Goal: Task Accomplishment & Management: Complete application form

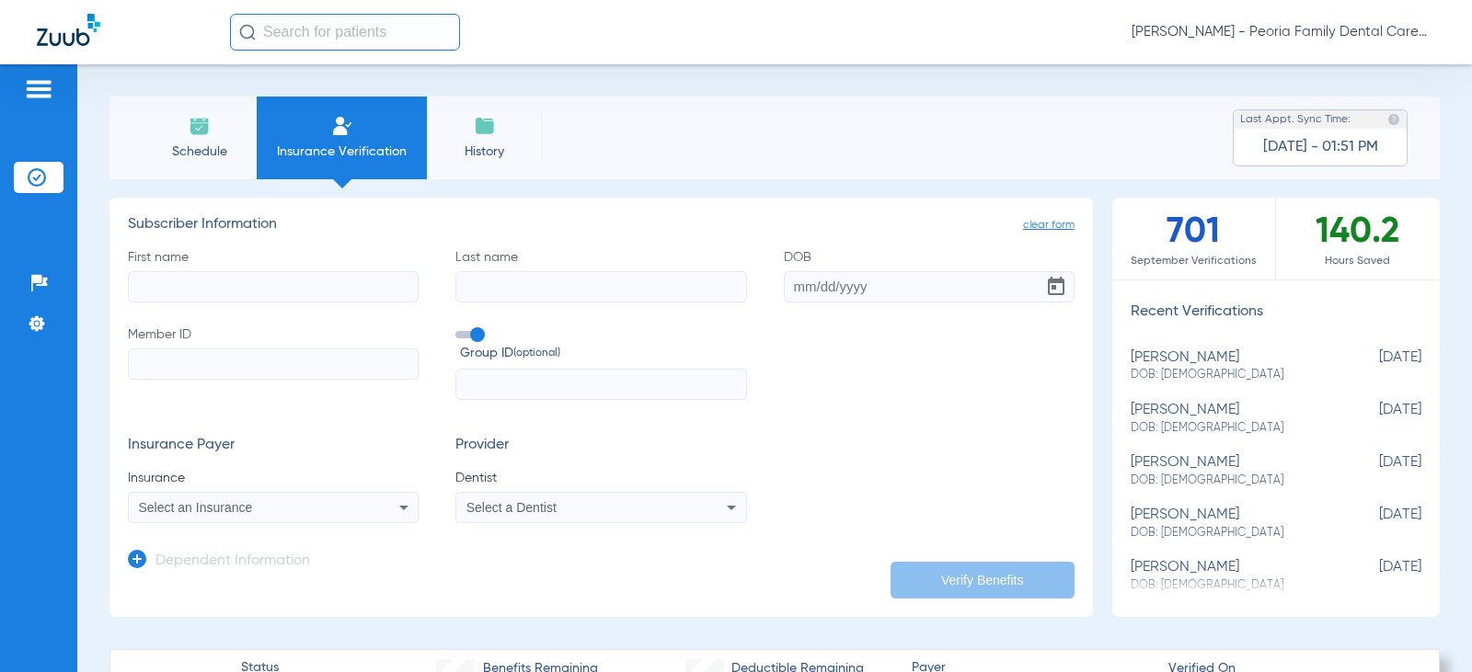
click at [269, 288] on input "First name" at bounding box center [273, 286] width 291 height 31
type input "[PERSON_NAME]"
click at [655, 298] on input "Last name" at bounding box center [600, 286] width 291 height 31
type input "clinch"
click at [792, 291] on input "DOB" at bounding box center [929, 286] width 291 height 31
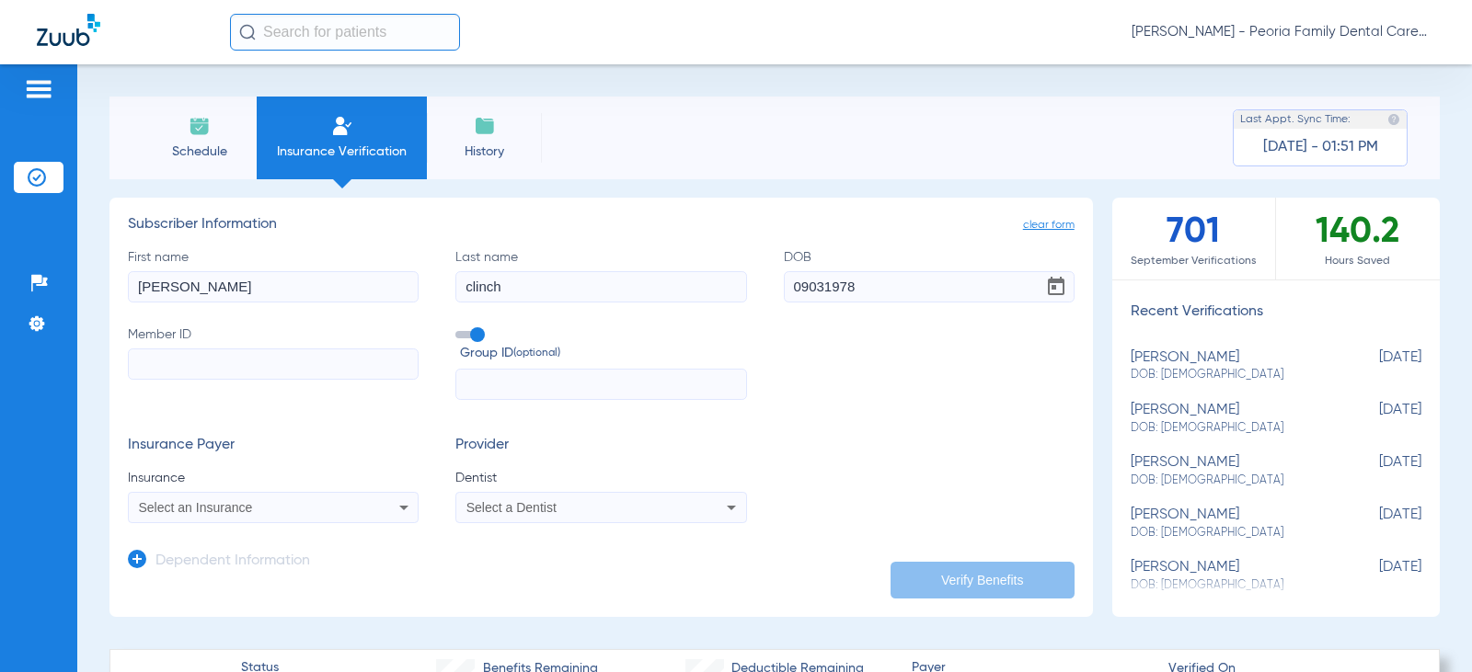
click at [801, 284] on input "09031978" at bounding box center [929, 286] width 291 height 31
click at [819, 290] on input "09/031978" at bounding box center [929, 286] width 291 height 31
type input "[DATE]"
click at [337, 366] on input "Member ID" at bounding box center [273, 364] width 291 height 31
paste input "202508170098158"
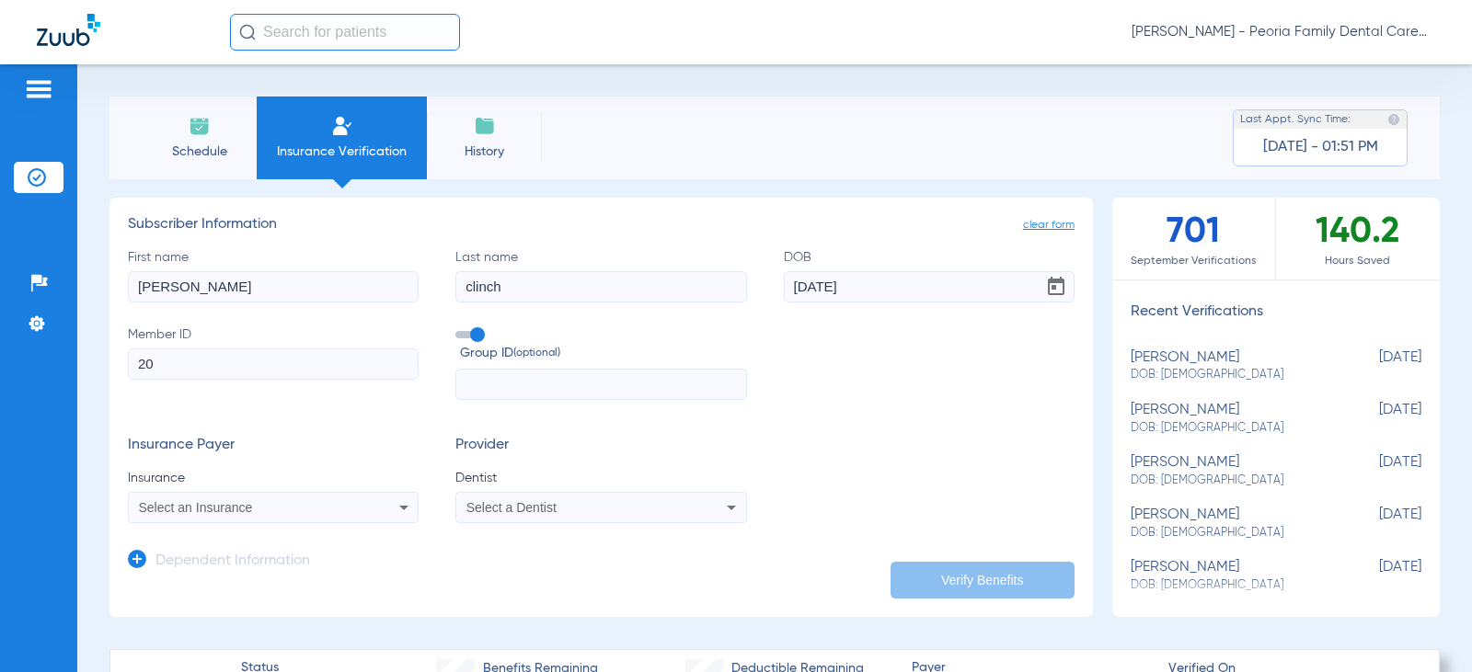
type input "2"
paste input "352-72-5664"
type input "352-72-5664"
click at [330, 504] on div "Select an Insurance" at bounding box center [247, 507] width 216 height 13
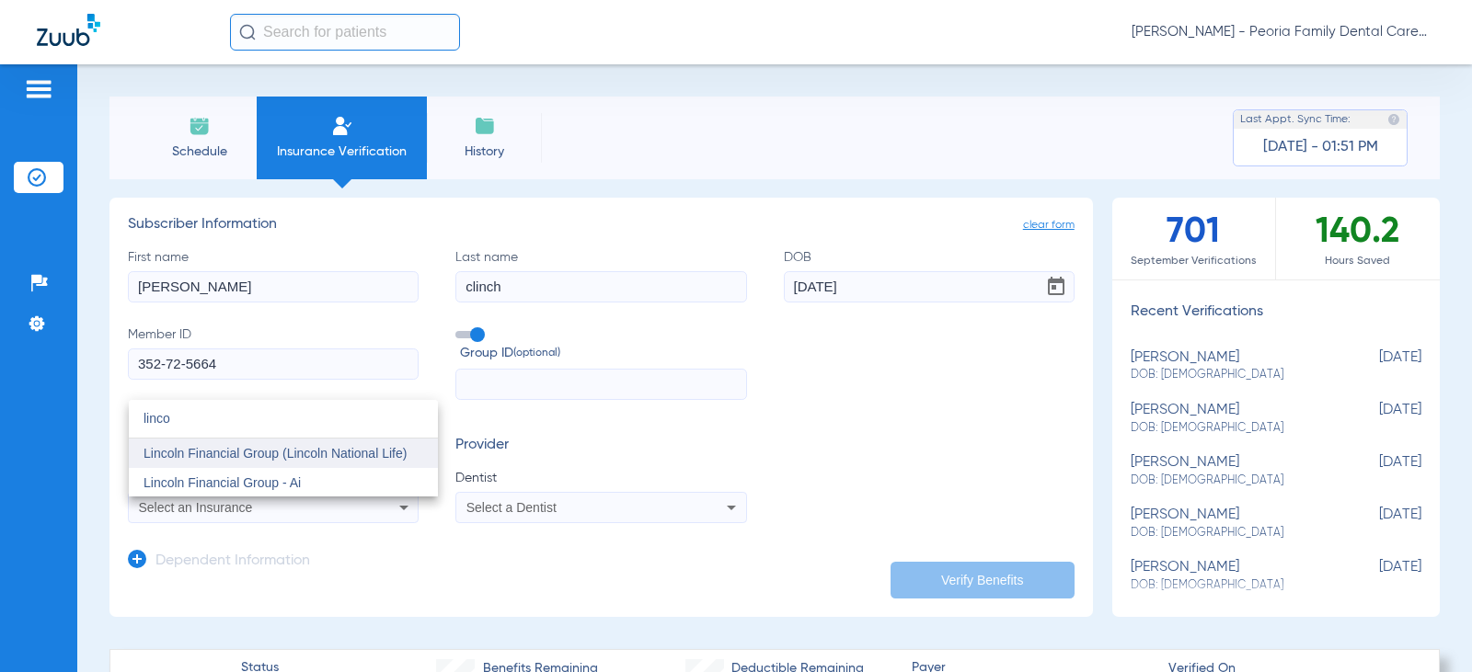
type input "linco"
click at [325, 444] on mat-option "Lincoln Financial Group (Lincoln National Life)" at bounding box center [283, 453] width 309 height 29
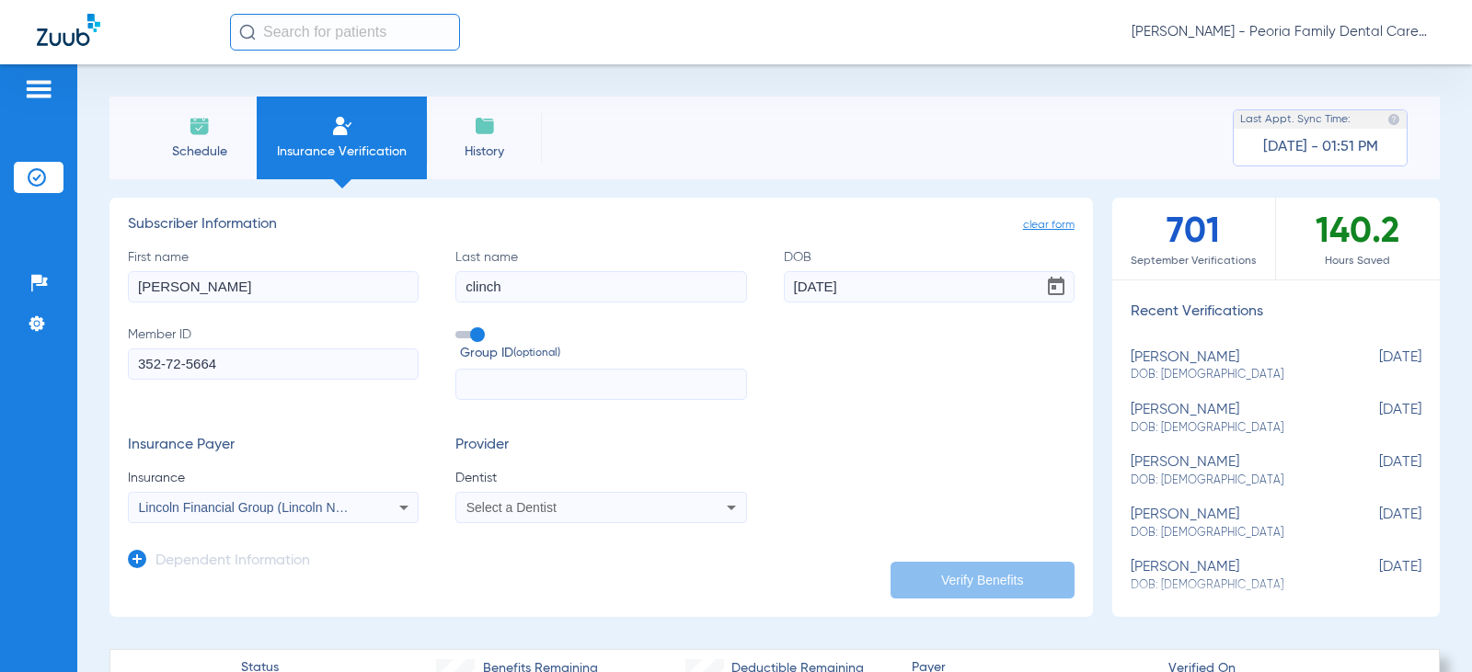
click at [580, 510] on div "Select a Dentist" at bounding box center [574, 507] width 216 height 13
type input "bela"
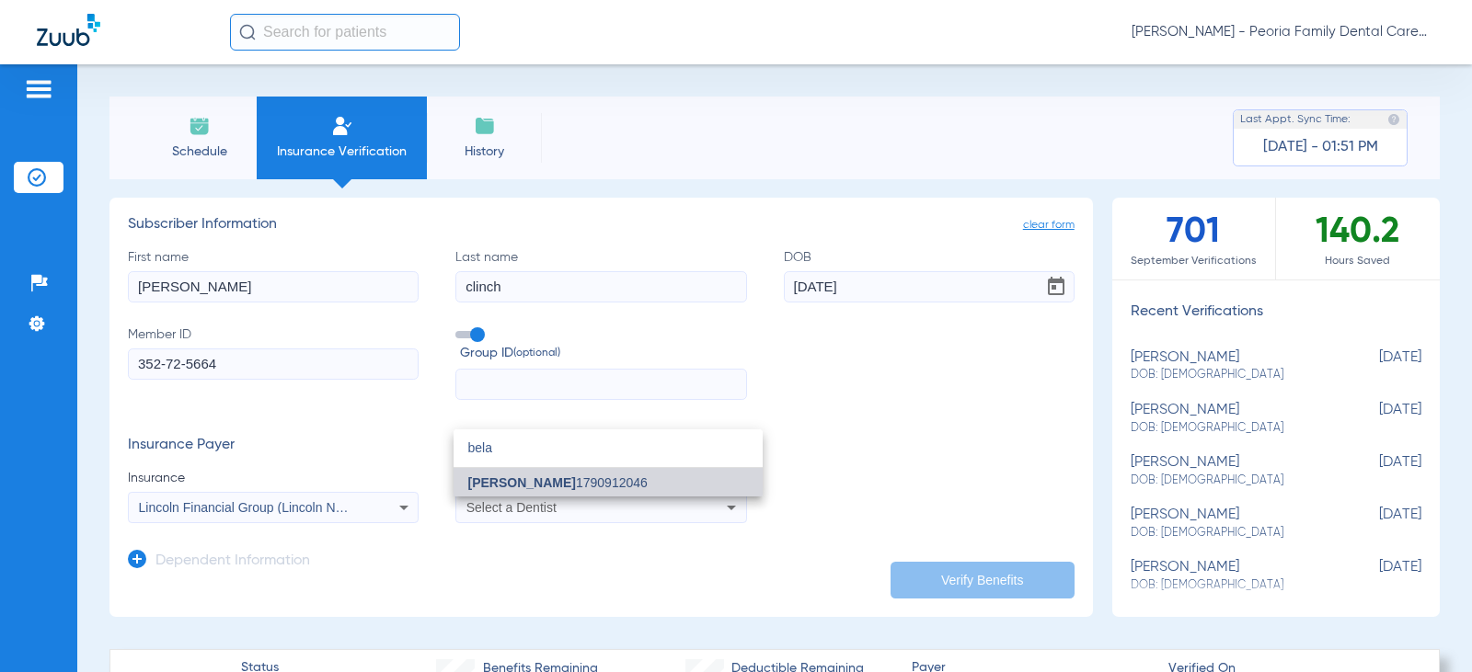
click at [605, 478] on span "[PERSON_NAME] 1790912046" at bounding box center [557, 483] width 179 height 13
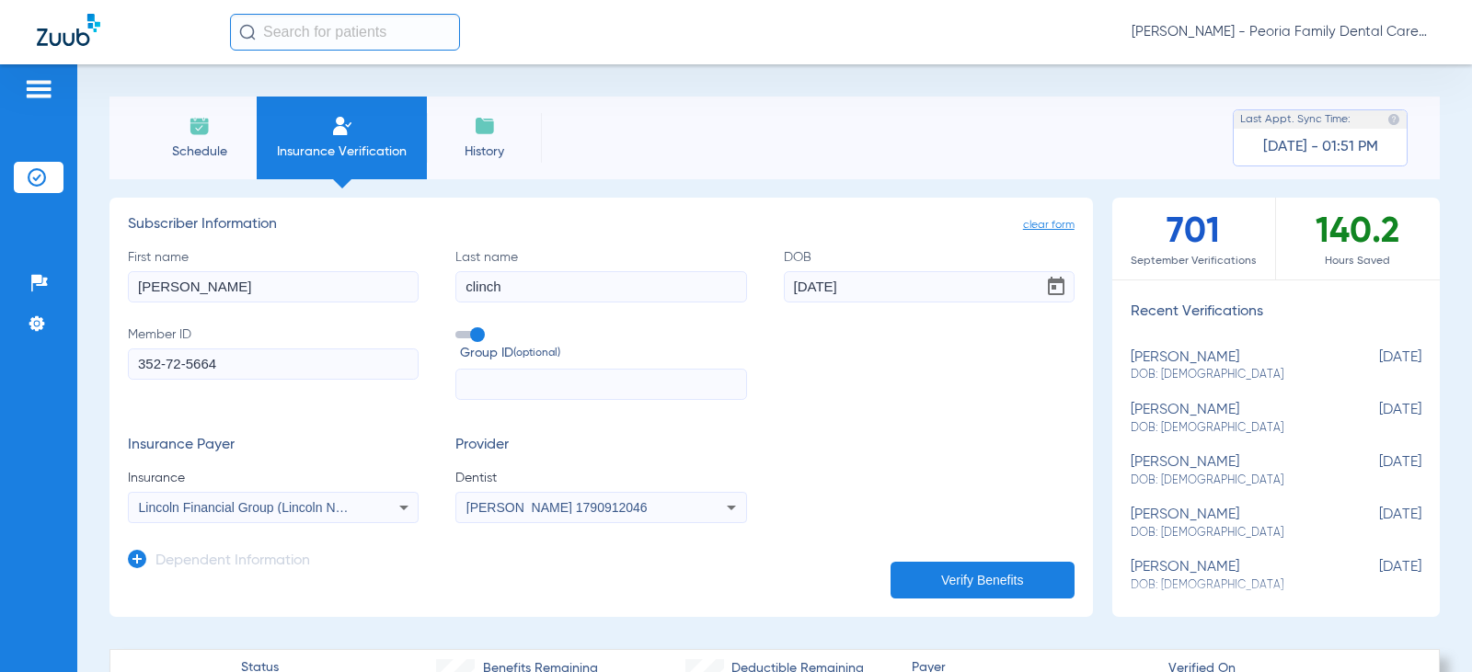
click at [844, 405] on form "First name [PERSON_NAME] Last name clinch DOB [DEMOGRAPHIC_DATA] Member ID 352-…" at bounding box center [601, 386] width 947 height 276
click at [947, 580] on button "Verify Benefits" at bounding box center [982, 580] width 184 height 37
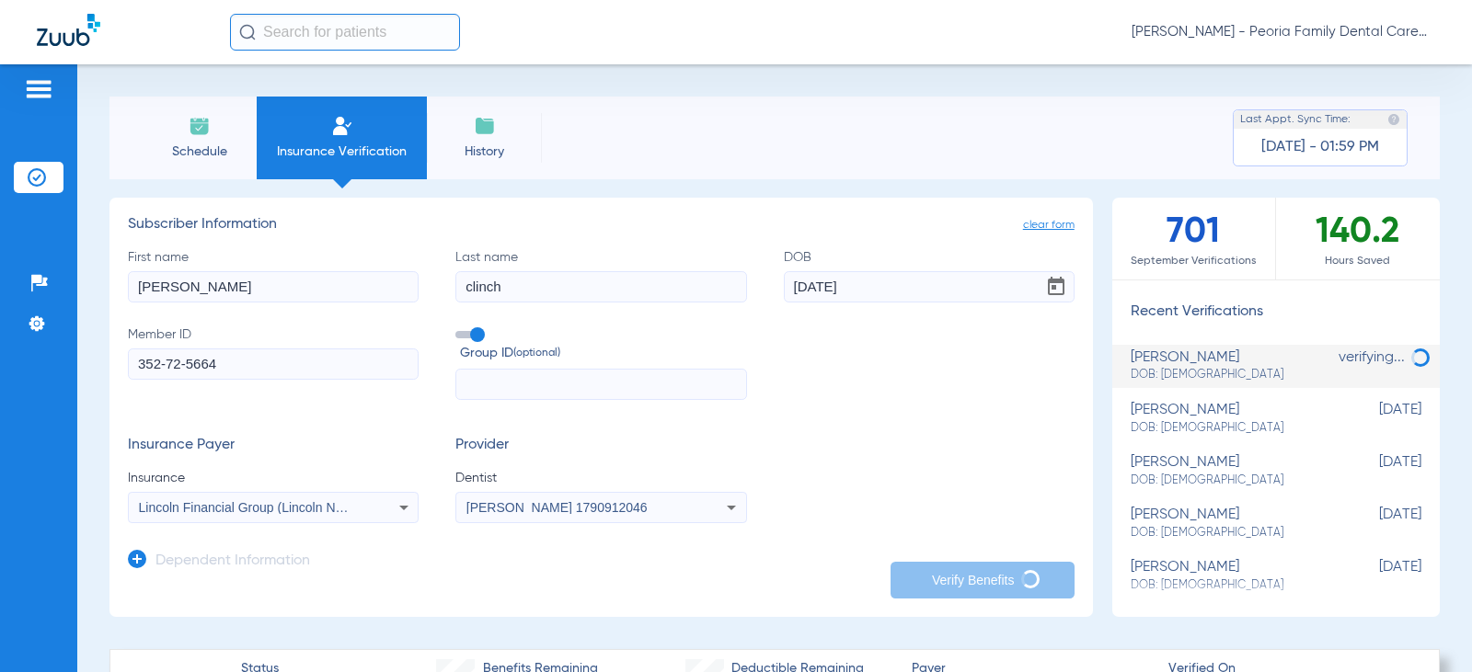
click at [810, 27] on div "[PERSON_NAME] - Peoria Family Dental Care" at bounding box center [832, 32] width 1205 height 37
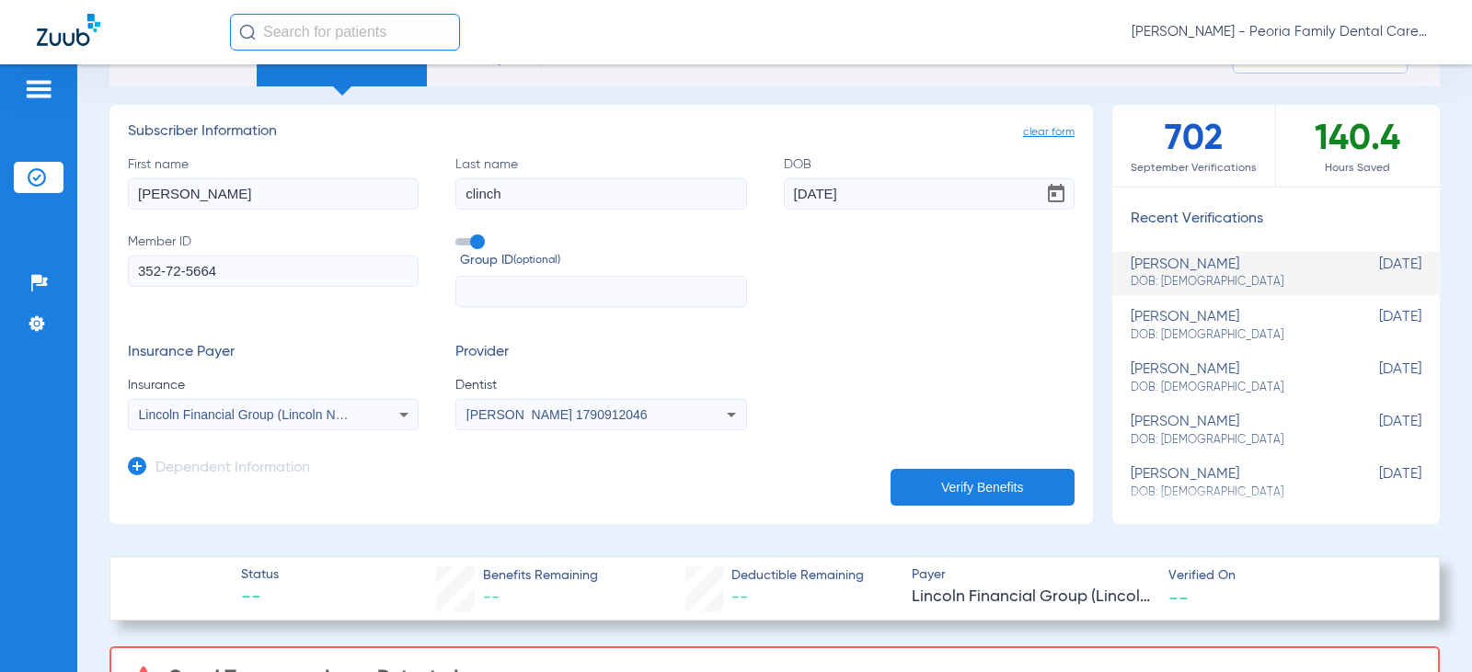
scroll to position [276, 0]
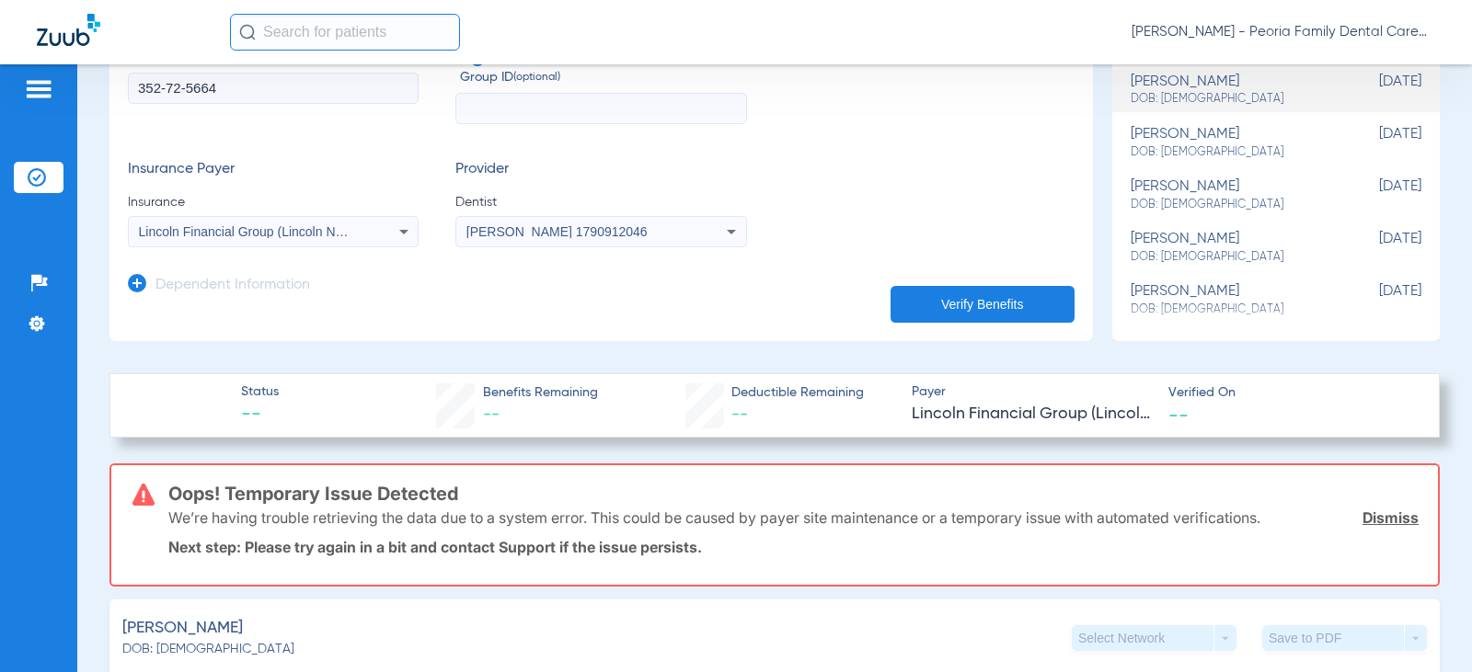
drag, startPoint x: 1387, startPoint y: 516, endPoint x: 1358, endPoint y: 511, distance: 29.8
click at [1387, 516] on link "Dismiss" at bounding box center [1390, 518] width 56 height 18
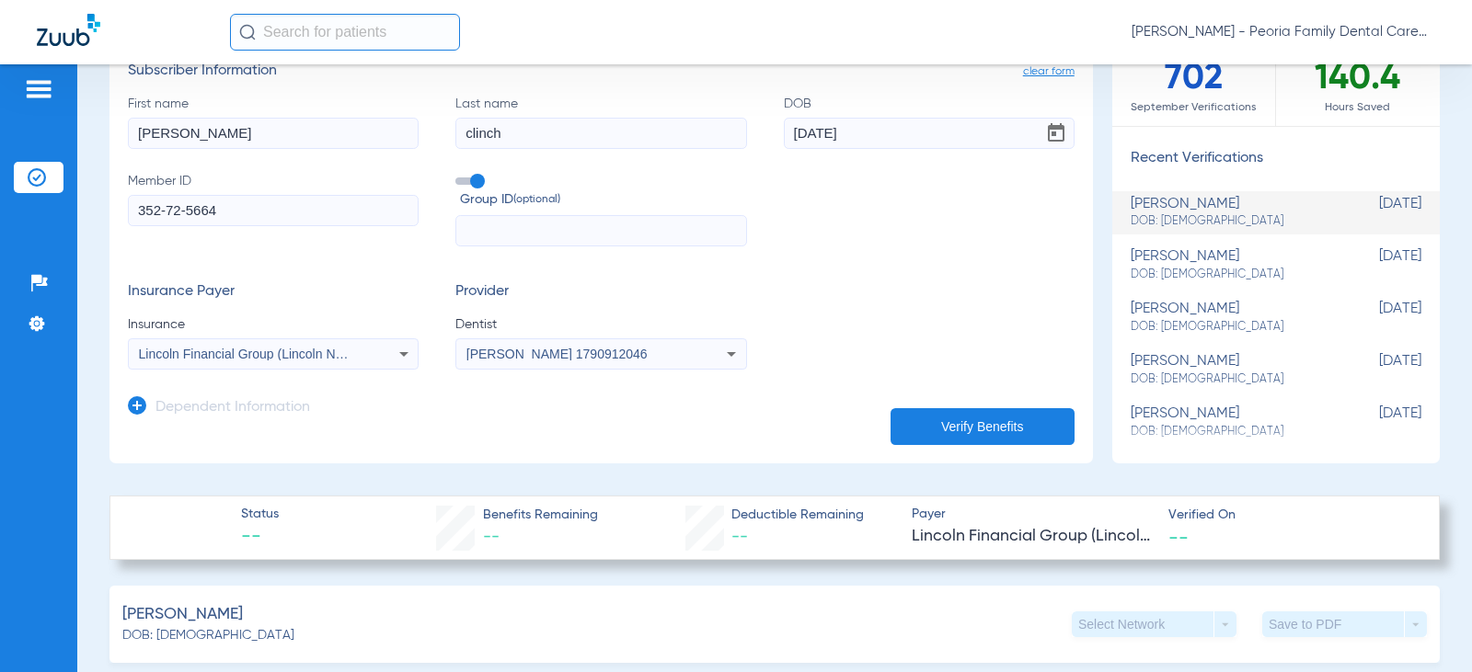
scroll to position [0, 0]
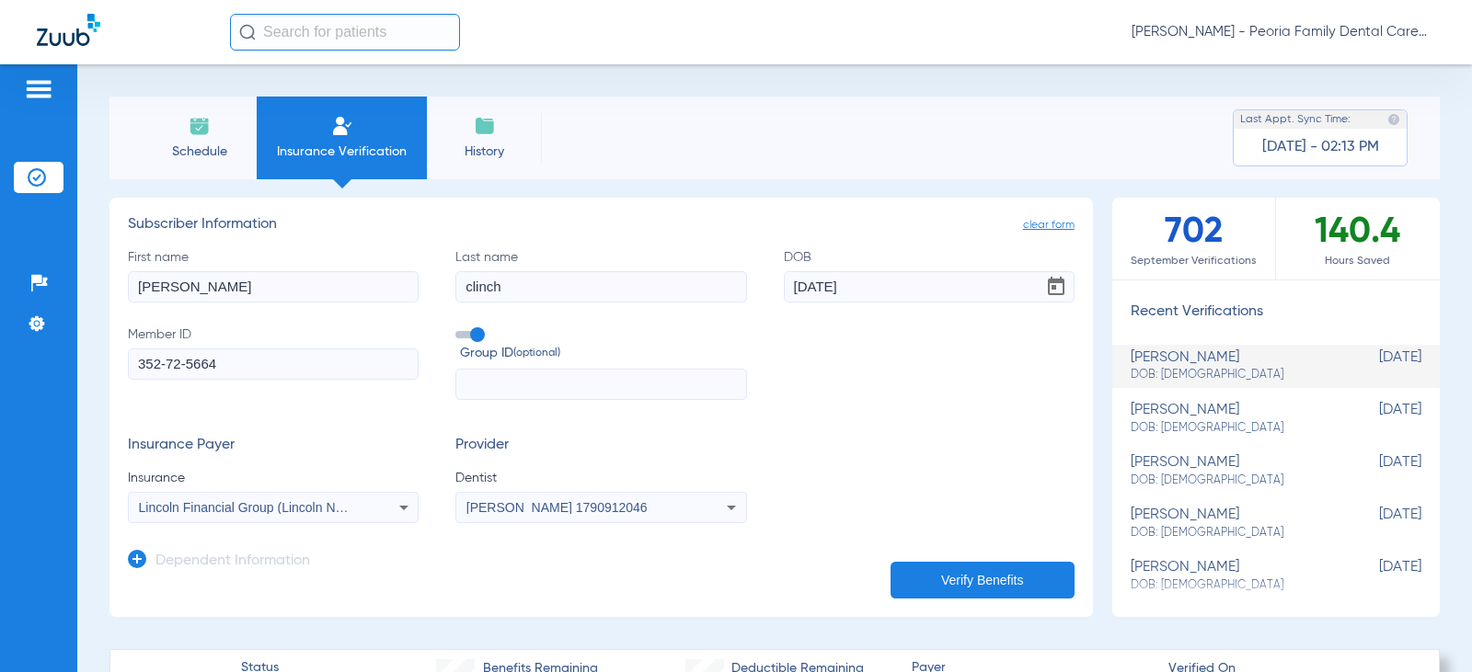
click at [994, 578] on button "Verify Benefits" at bounding box center [982, 580] width 184 height 37
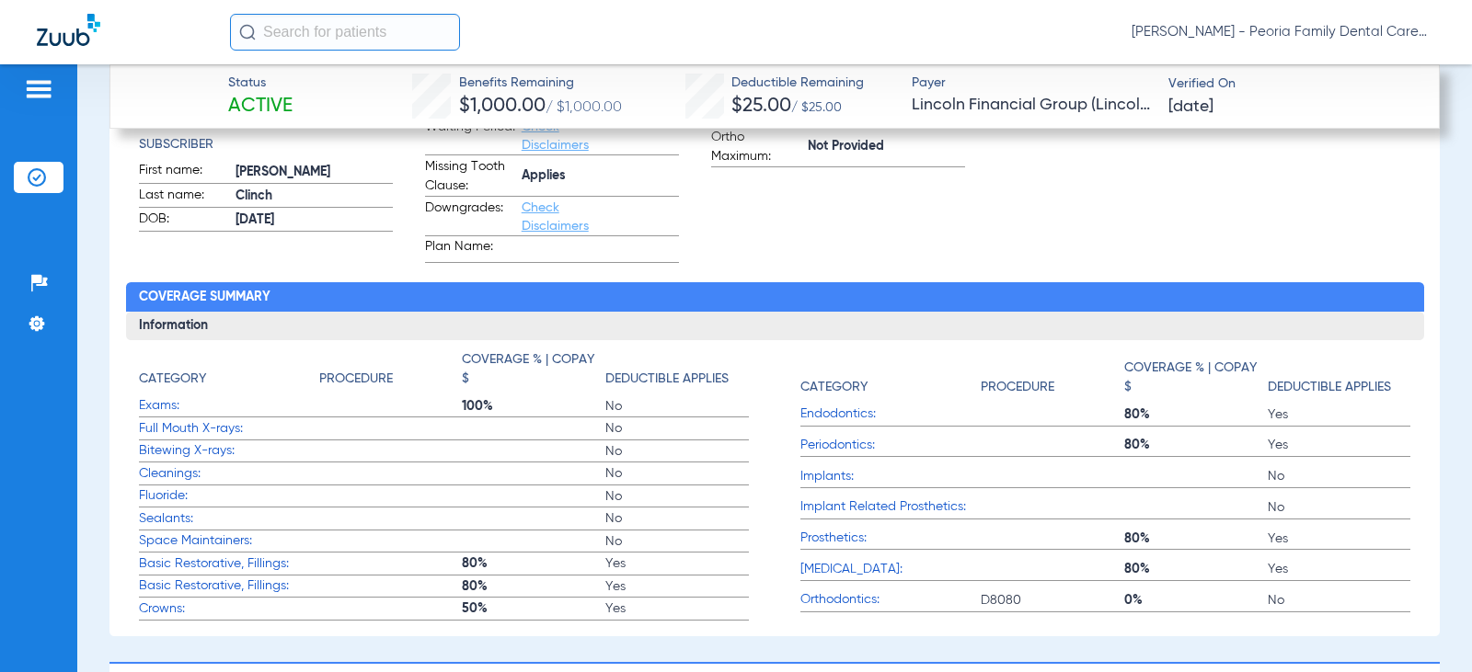
scroll to position [1196, 0]
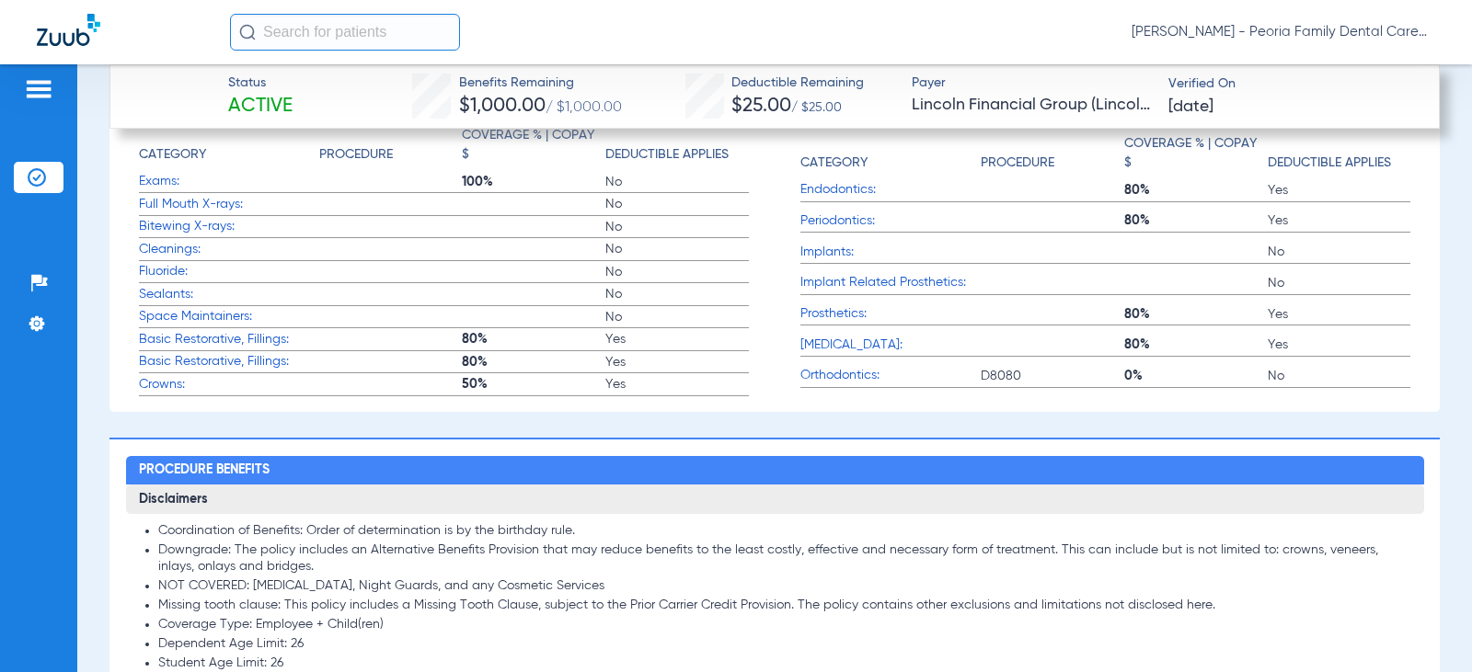
click at [1041, 525] on li "Coordination of Benefits: Order of determination is by the birthday rule." at bounding box center [784, 531] width 1253 height 17
click at [1016, 591] on li "NOT COVERED: [MEDICAL_DATA], Night Guards, and any Cosmetic Services" at bounding box center [784, 587] width 1253 height 17
click at [807, 637] on li "Dependent Age Limit: 26" at bounding box center [784, 645] width 1253 height 17
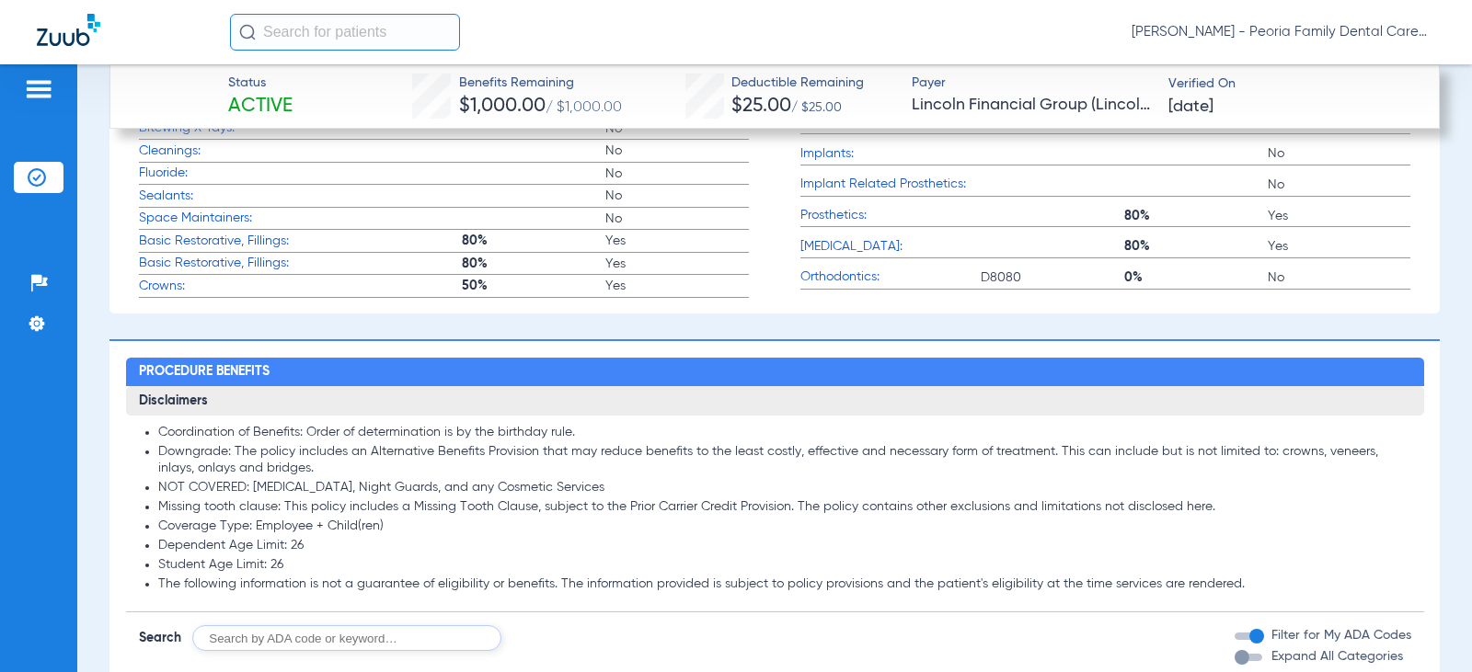
scroll to position [1564, 0]
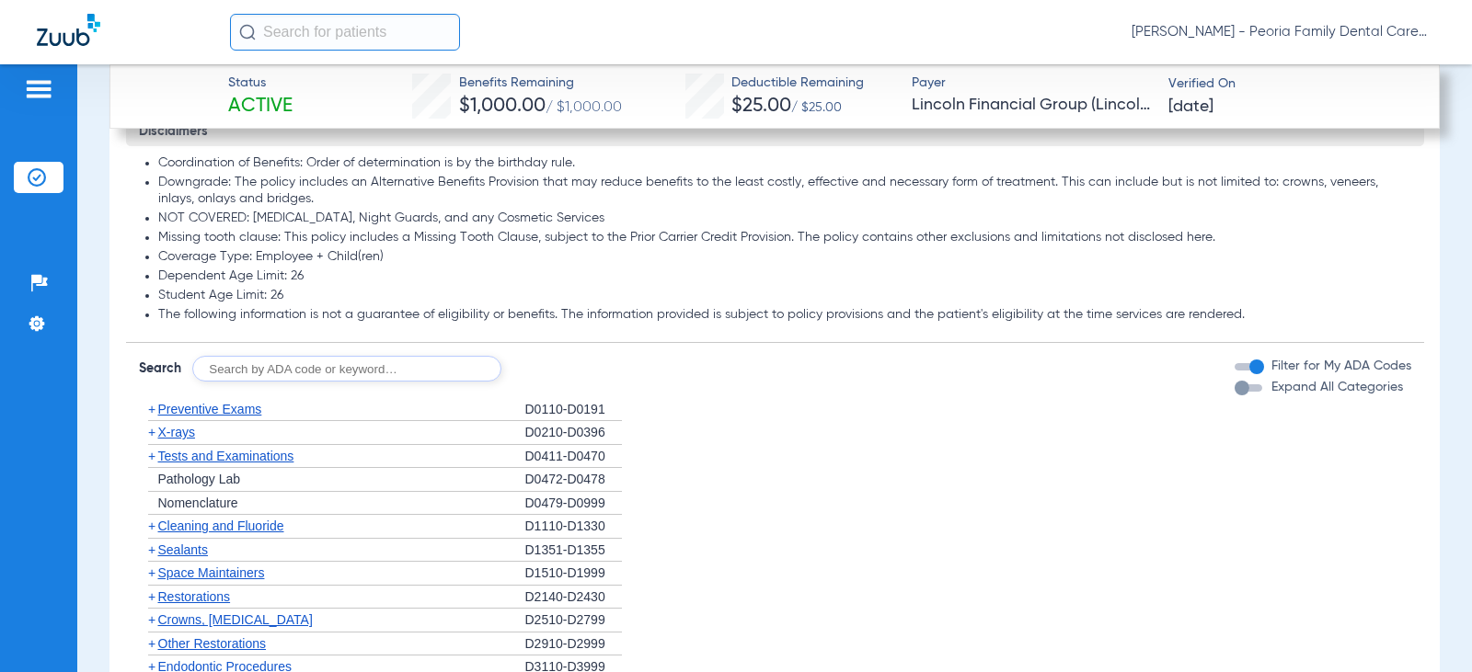
click at [232, 454] on span "Tests and Examinations" at bounding box center [226, 456] width 136 height 15
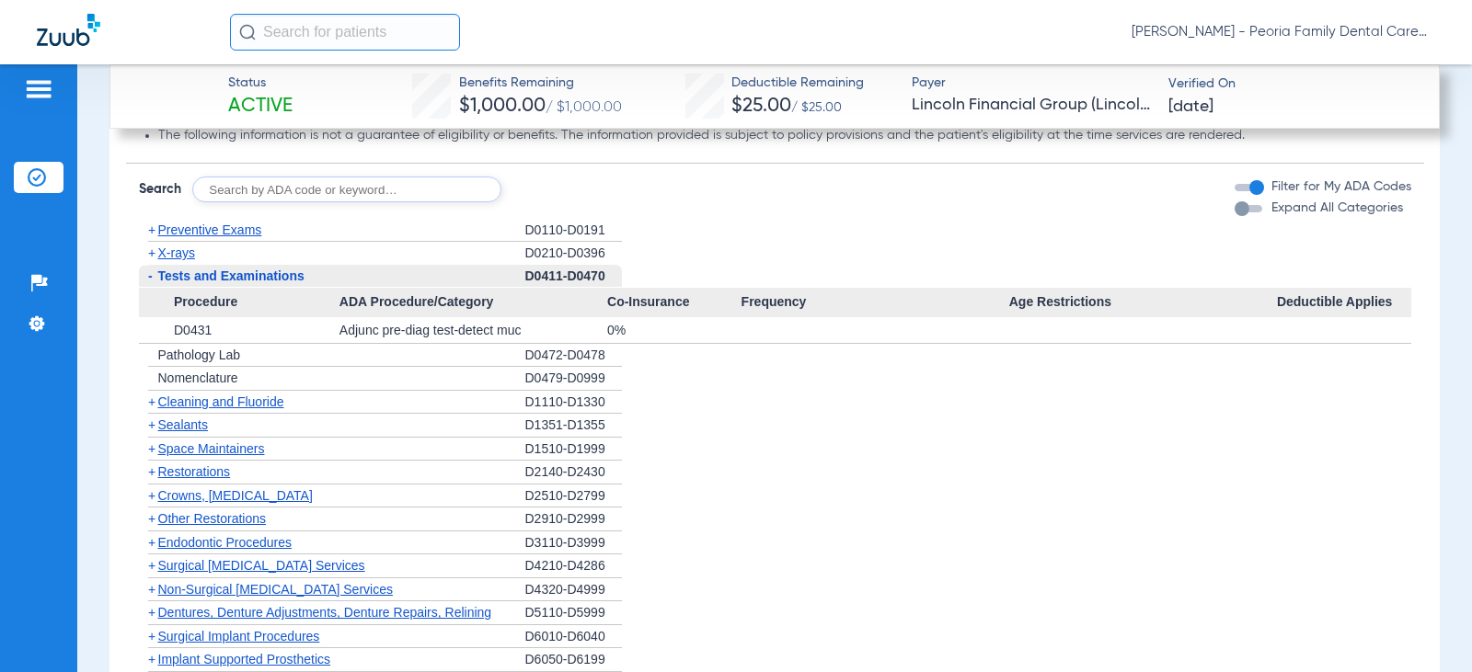
scroll to position [1748, 0]
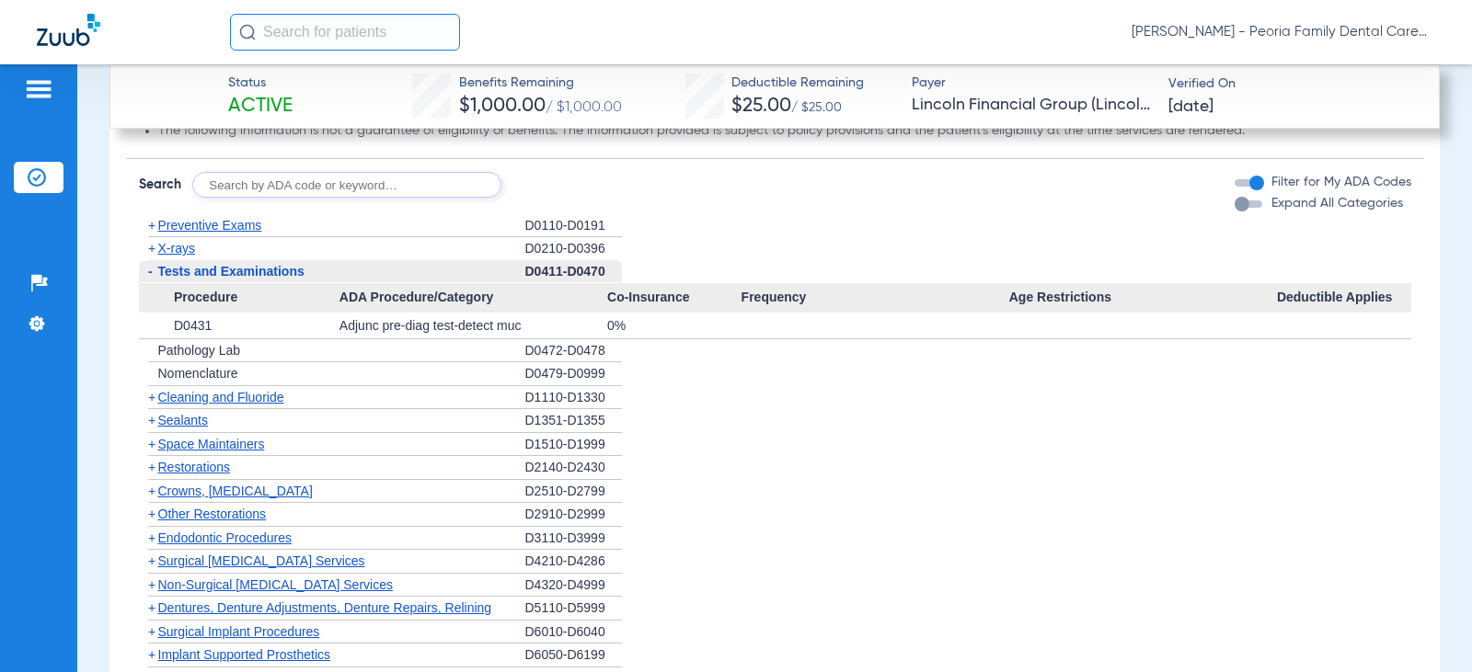
click at [213, 397] on span "Cleaning and Fluoride" at bounding box center [221, 397] width 126 height 15
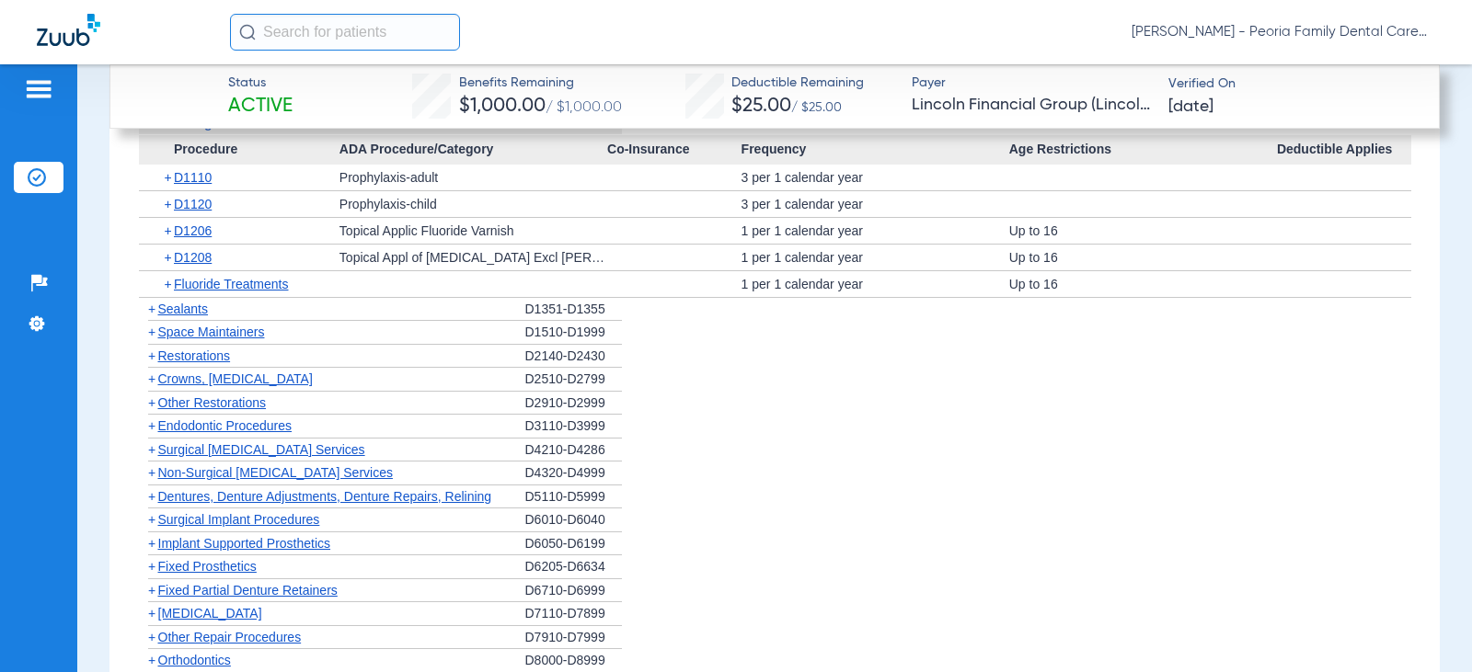
scroll to position [2024, 0]
click at [227, 372] on span "Crowns, [MEDICAL_DATA]" at bounding box center [235, 376] width 155 height 15
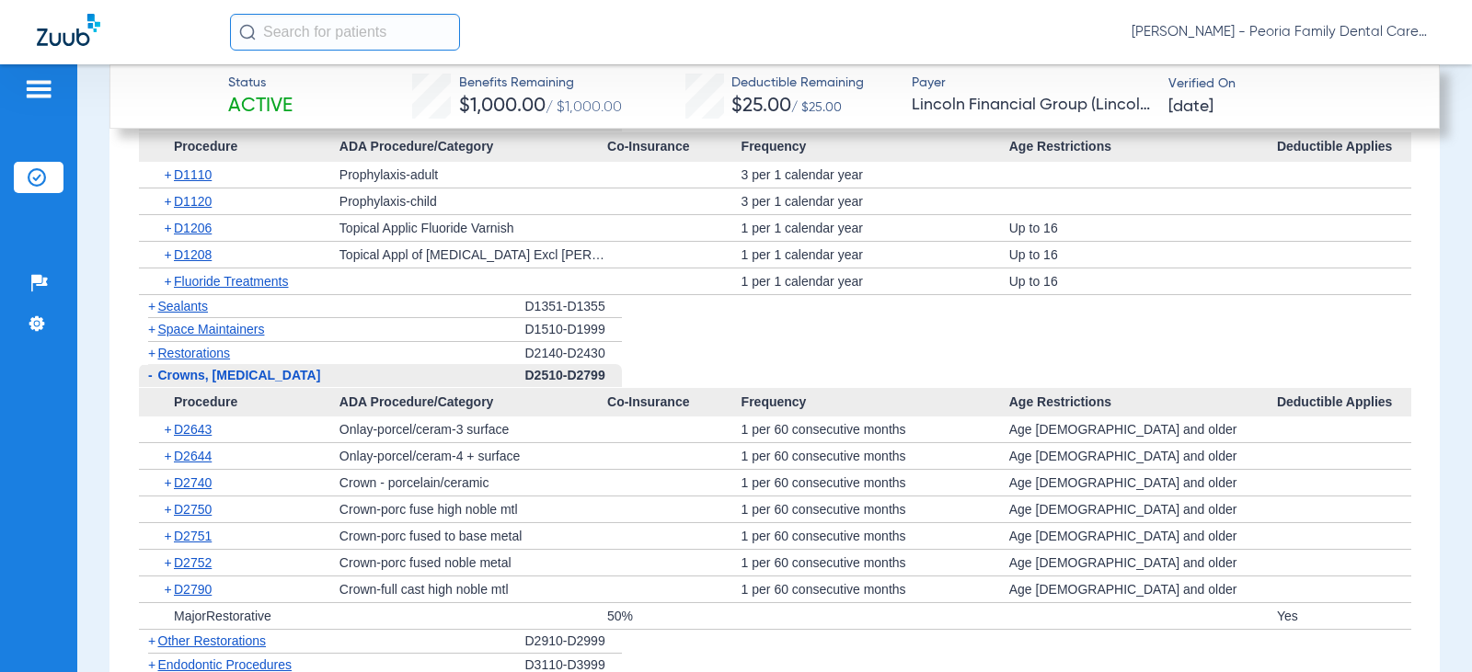
click at [212, 352] on span "Restorations" at bounding box center [194, 353] width 73 height 15
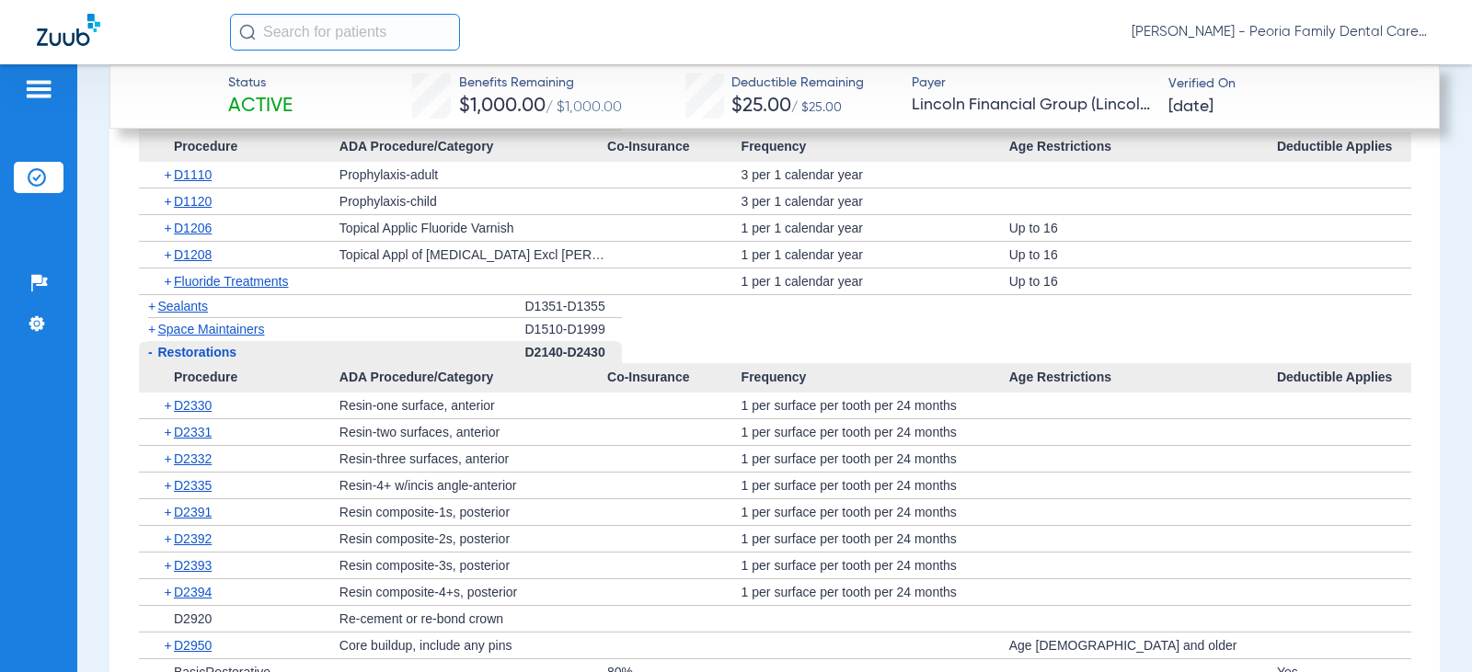
click at [202, 309] on span "Sealants" at bounding box center [183, 306] width 50 height 15
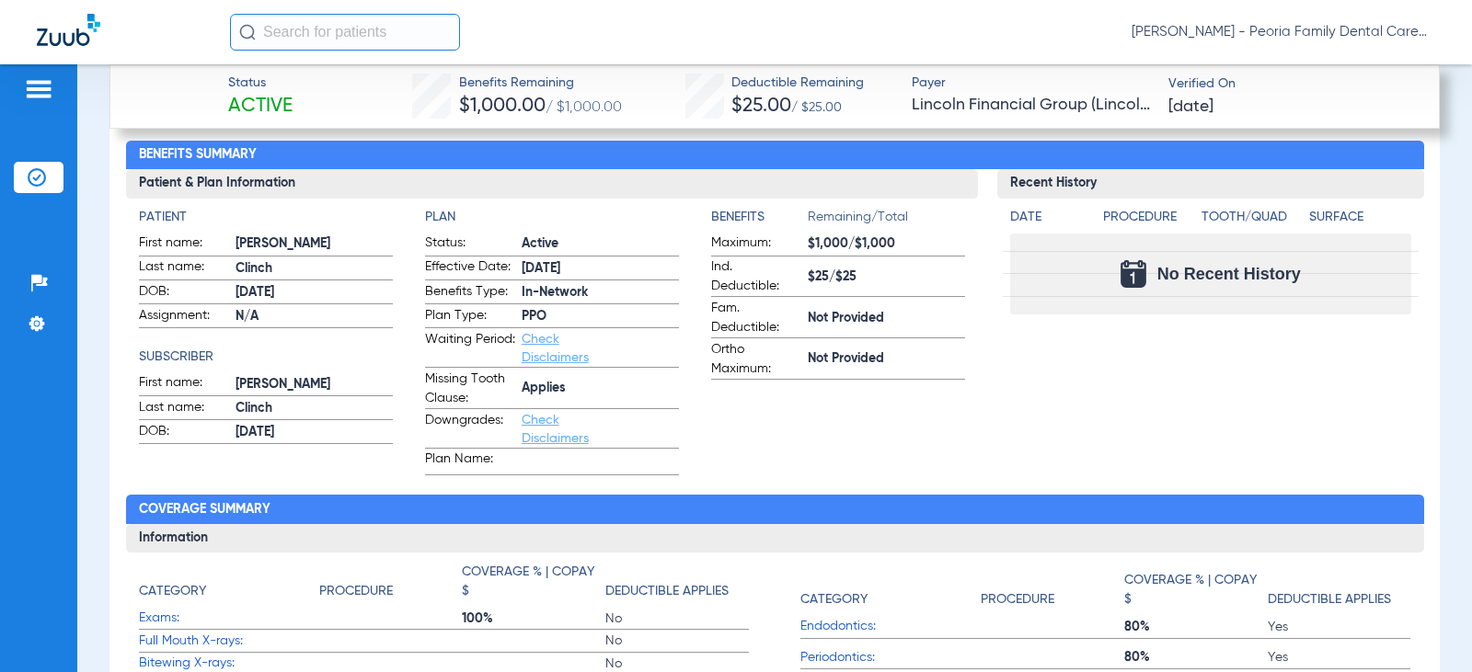
scroll to position [552, 0]
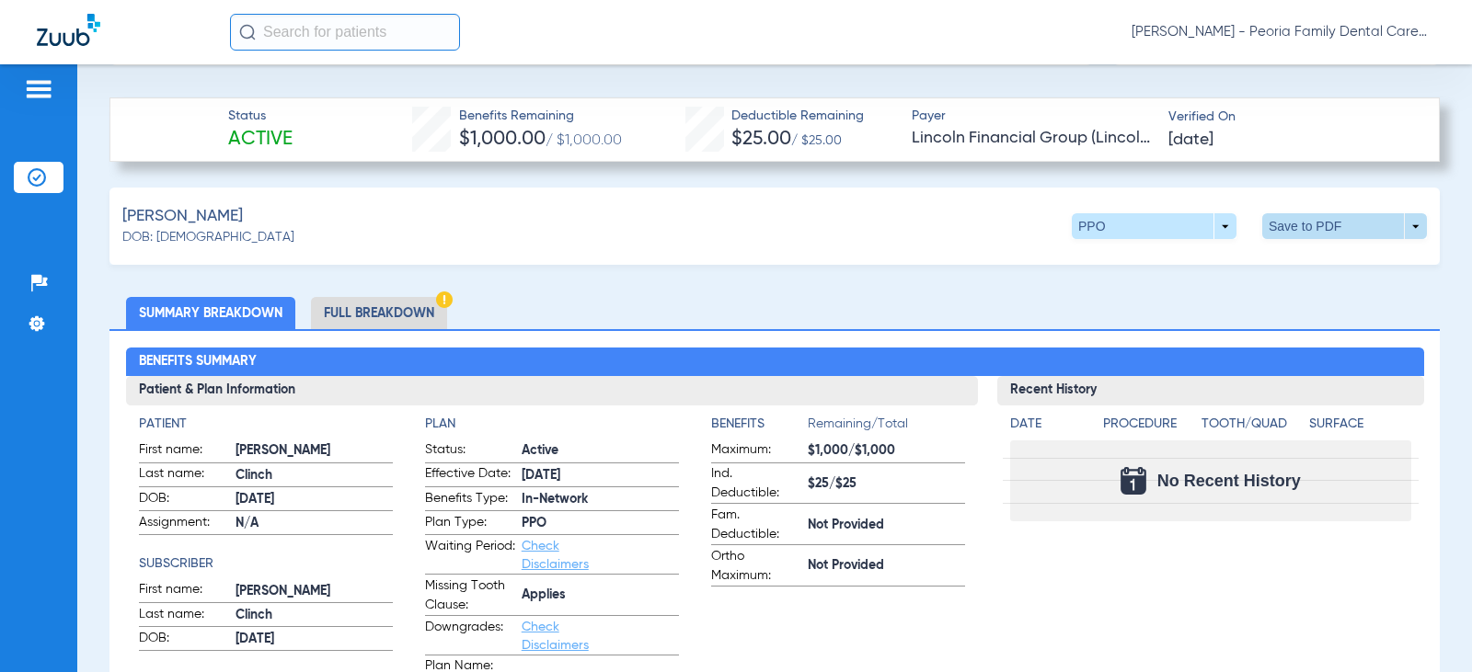
click at [1326, 229] on span at bounding box center [1345, 226] width 44 height 44
click at [1212, 253] on button "insert_drive_file Save to PDF" at bounding box center [1174, 261] width 139 height 37
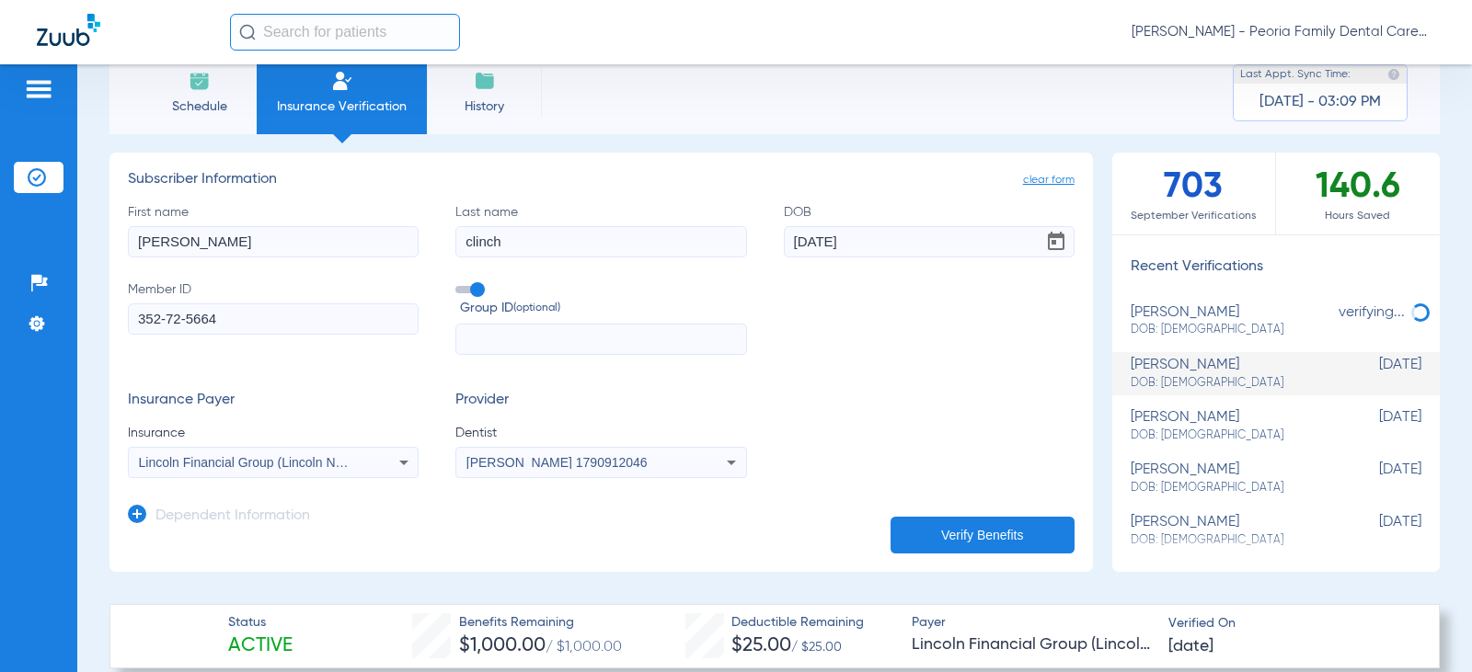
scroll to position [0, 0]
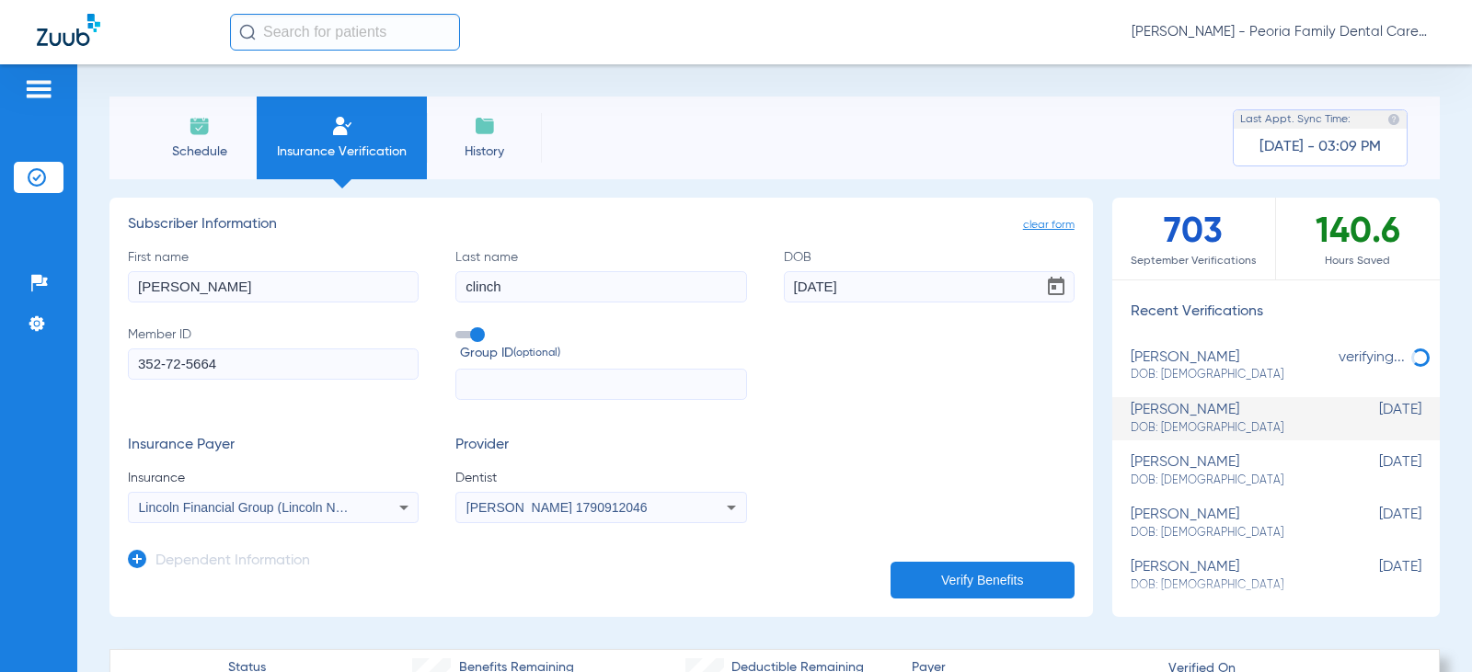
click at [216, 130] on li "Schedule" at bounding box center [199, 138] width 115 height 83
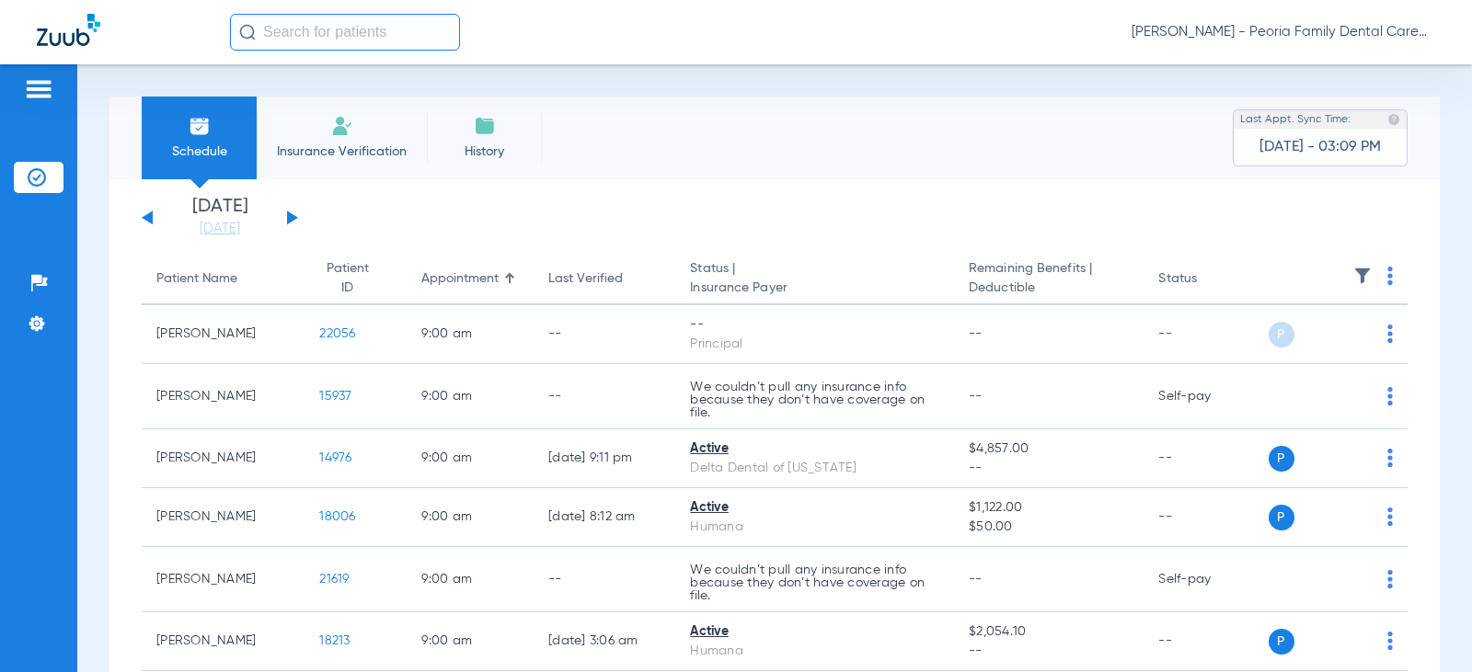
click at [291, 218] on button at bounding box center [292, 218] width 11 height 14
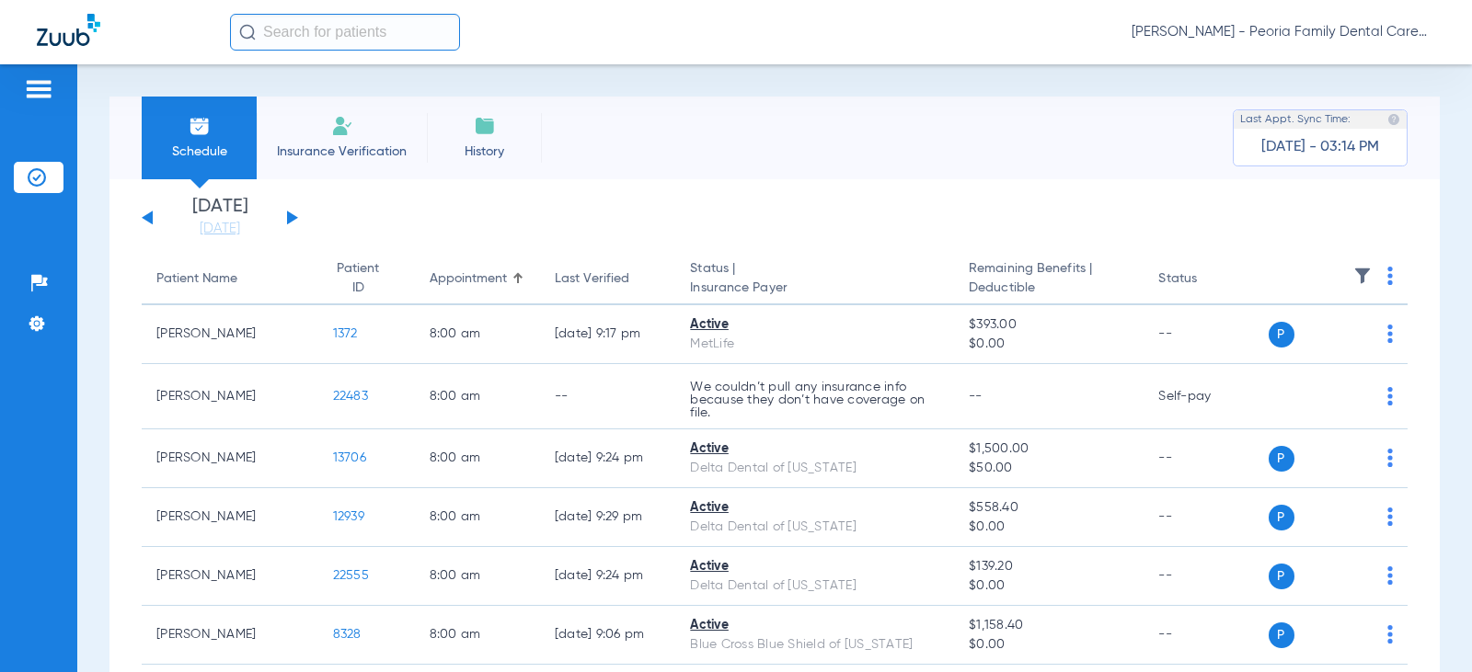
click at [145, 220] on button at bounding box center [147, 218] width 11 height 14
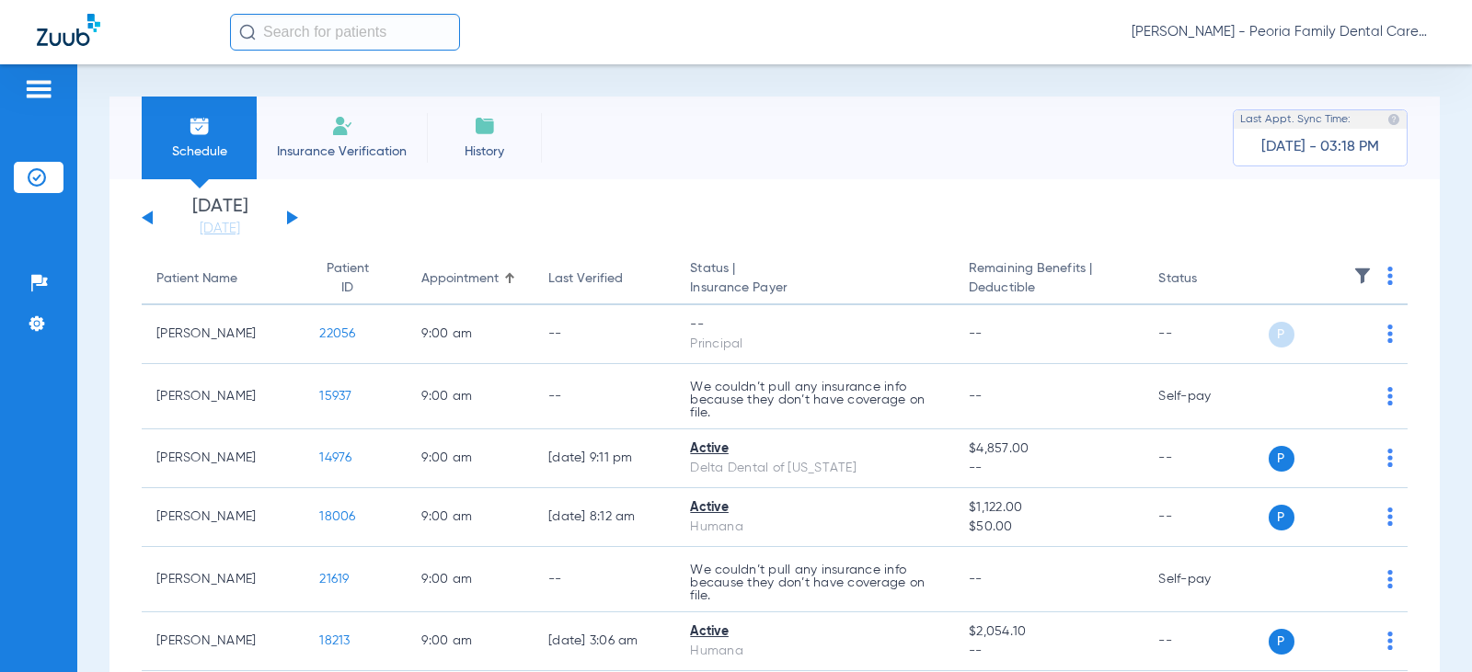
click at [294, 216] on button at bounding box center [292, 218] width 11 height 14
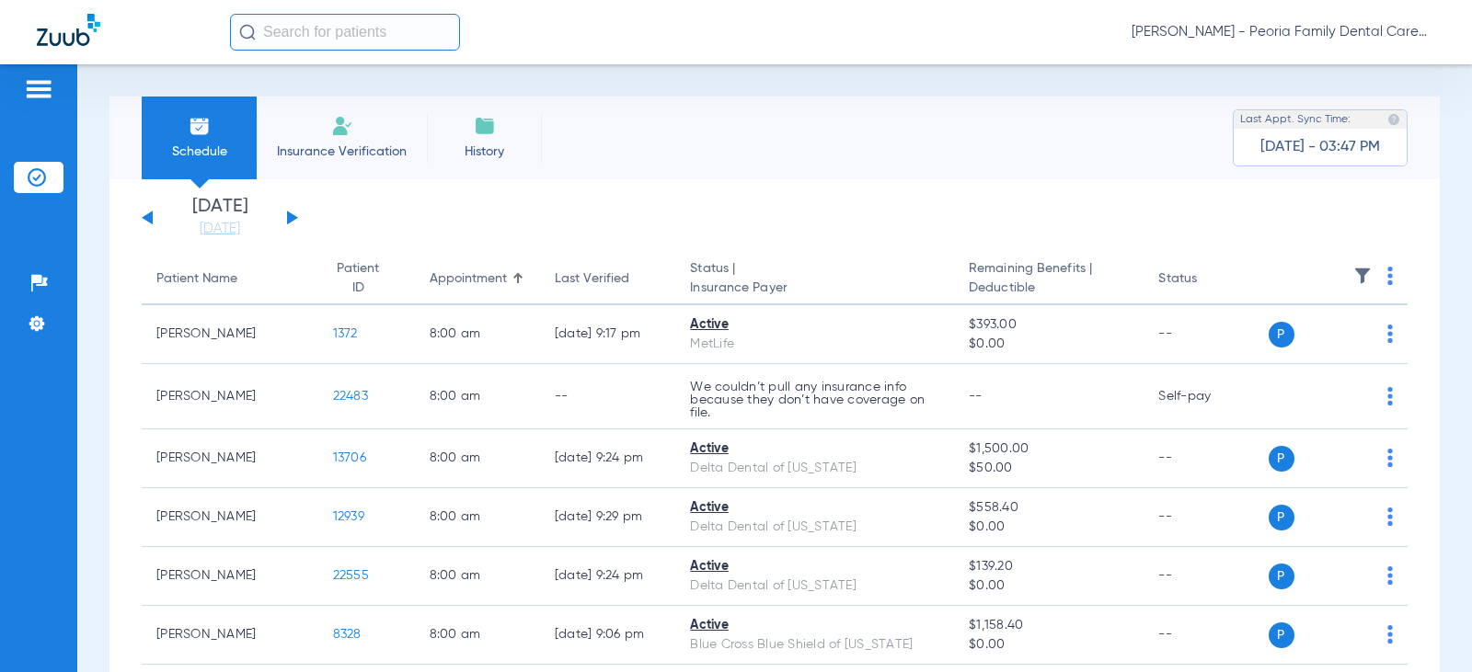
click at [148, 218] on button at bounding box center [147, 218] width 11 height 14
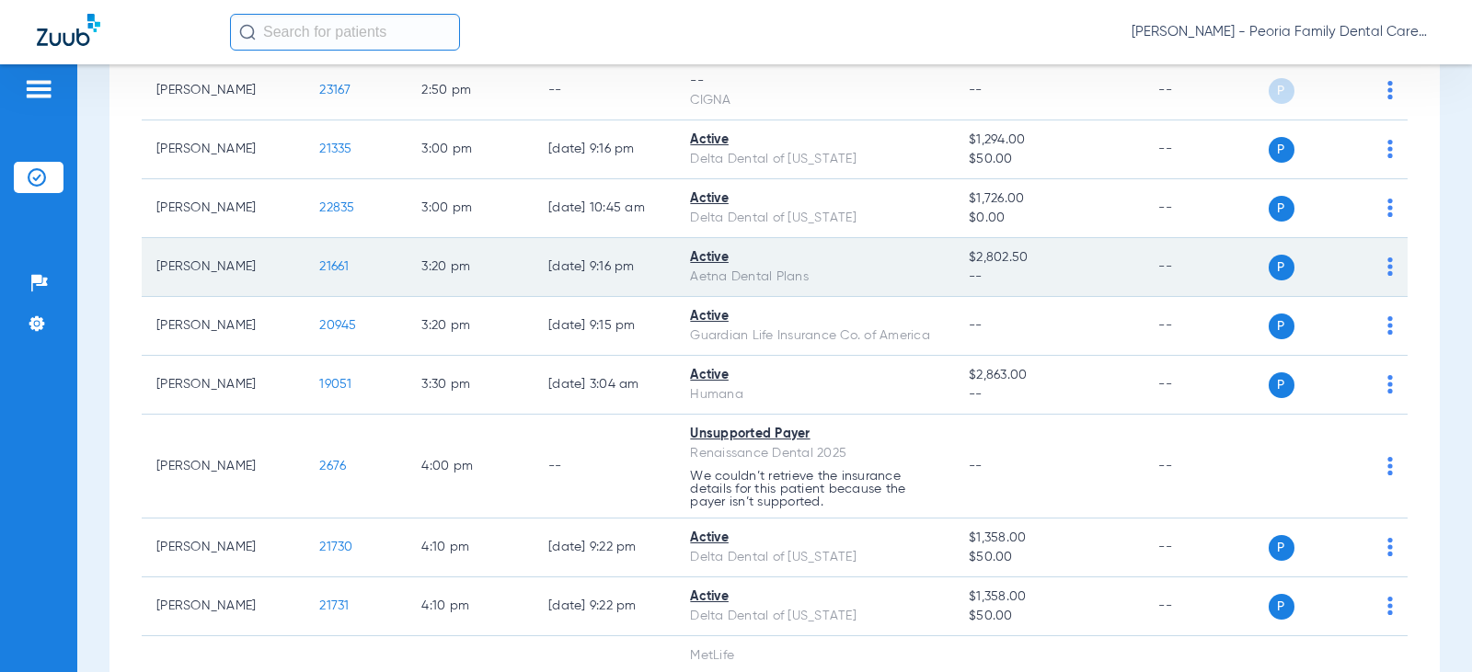
scroll to position [2590, 0]
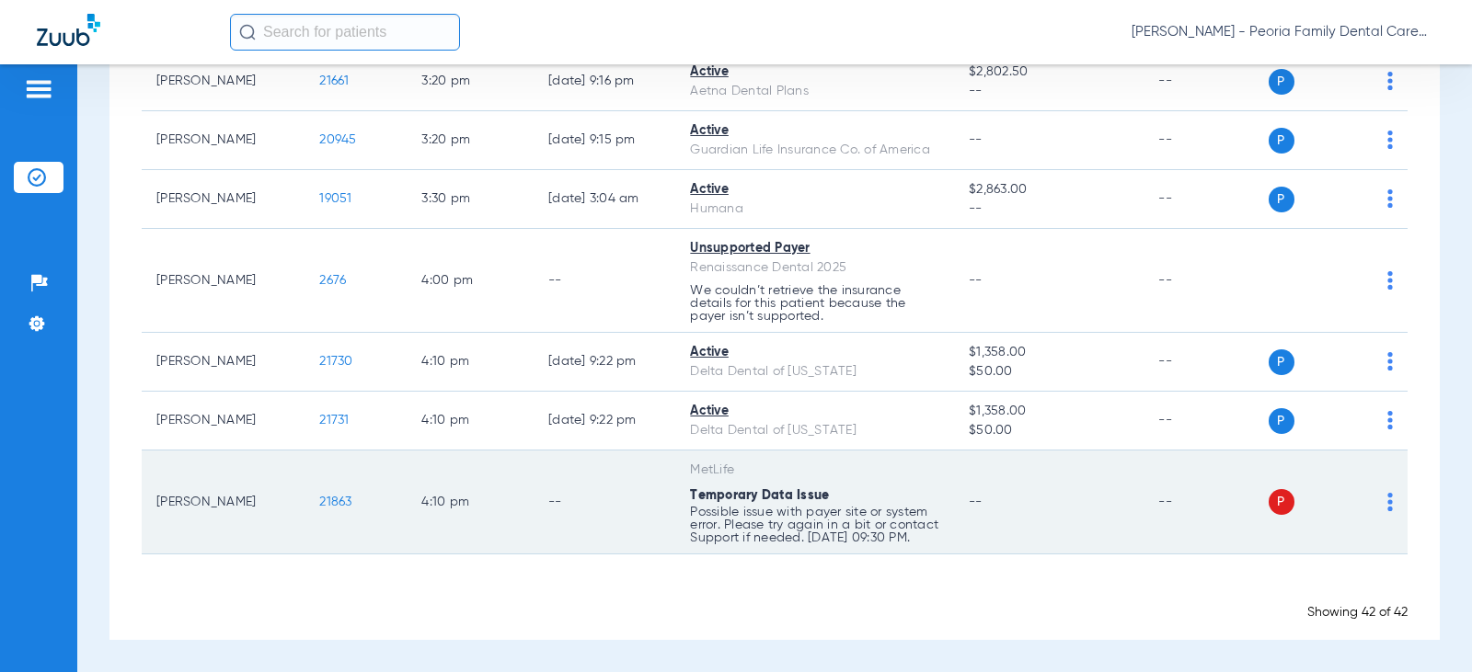
click at [326, 497] on span "21863" at bounding box center [335, 502] width 32 height 13
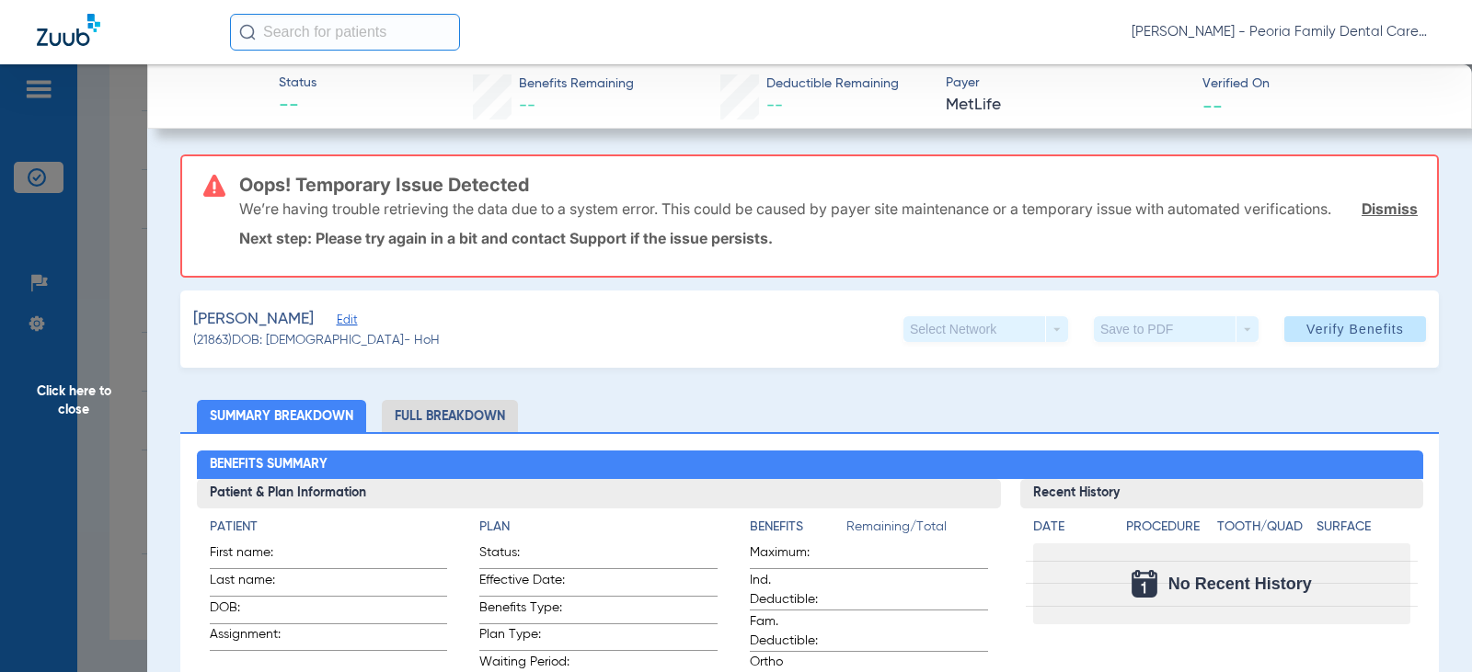
click at [1370, 218] on link "Dismiss" at bounding box center [1389, 209] width 56 height 18
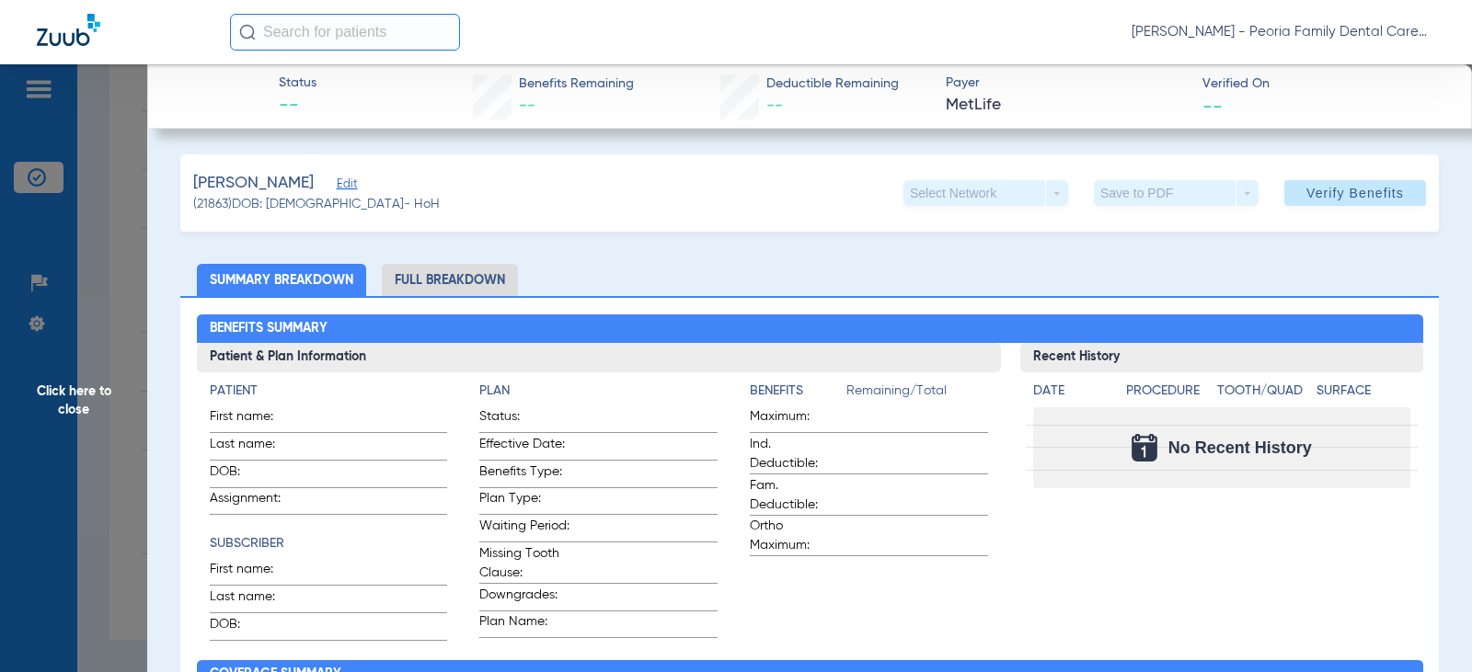
click at [597, 217] on div "[PERSON_NAME] Edit (21863) DOB: [DEMOGRAPHIC_DATA] - HoH Select Network arrow_d…" at bounding box center [809, 193] width 1258 height 77
click at [337, 186] on span "Edit" at bounding box center [345, 186] width 17 height 17
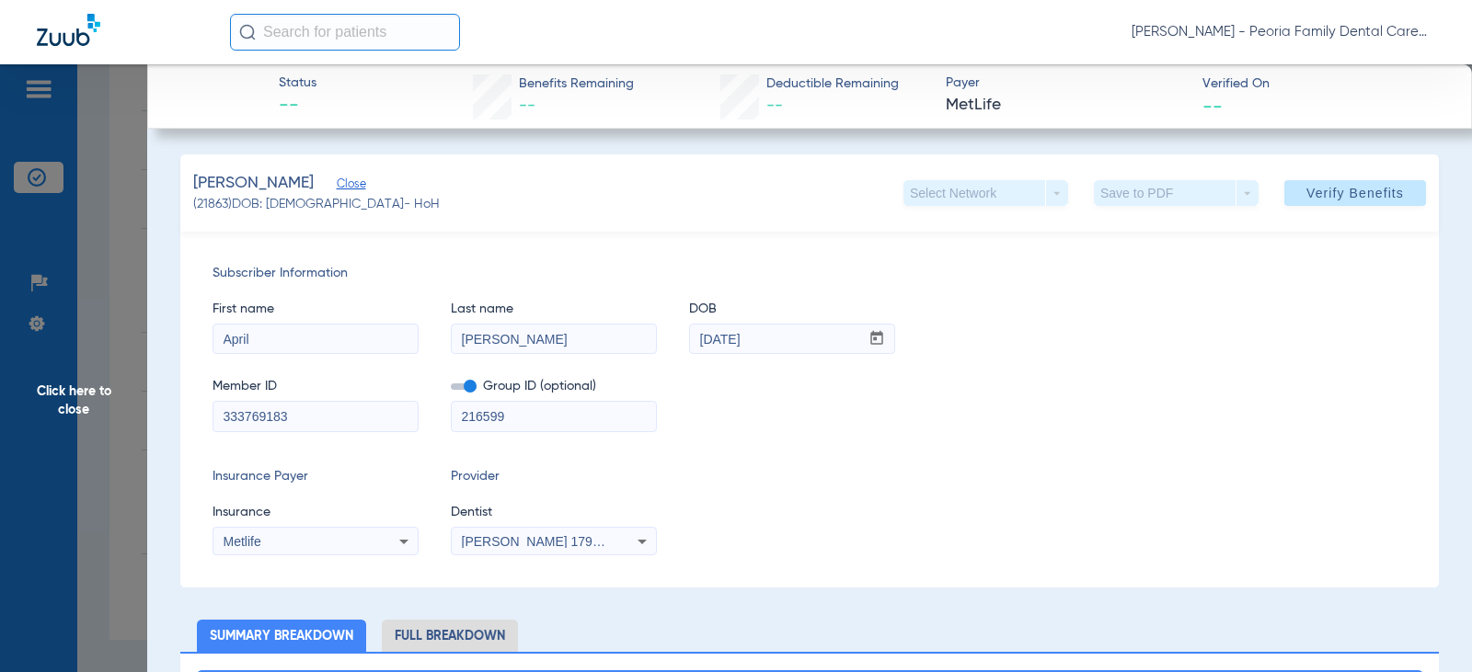
drag, startPoint x: 541, startPoint y: 419, endPoint x: 350, endPoint y: 418, distance: 190.4
click at [350, 418] on div "Member ID 333769183 Group ID (optional) 216599" at bounding box center [809, 396] width 1194 height 71
type input "38500"
click at [696, 485] on div "Insurance Payer Insurance Metlife Provider Dentist [PERSON_NAME] 1790912046" at bounding box center [809, 511] width 1194 height 88
click at [1306, 186] on span "Verify Benefits" at bounding box center [1355, 193] width 98 height 15
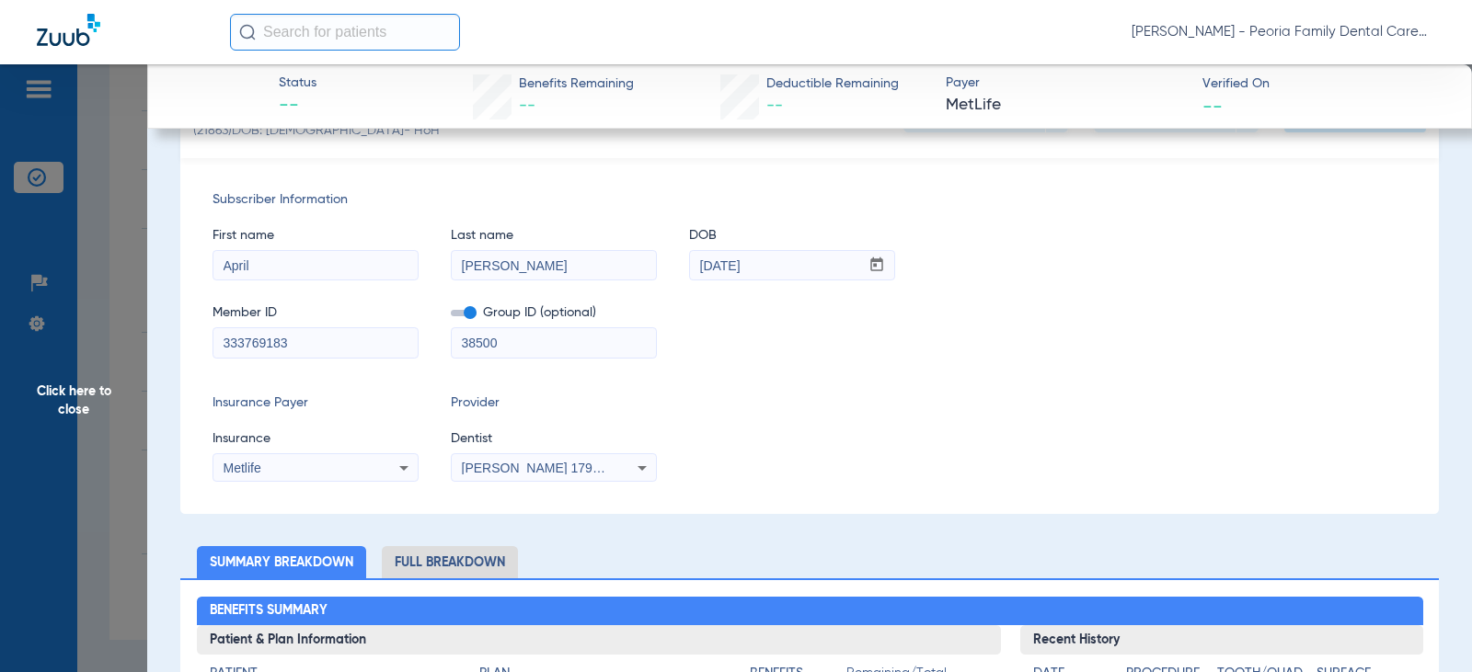
scroll to position [0, 0]
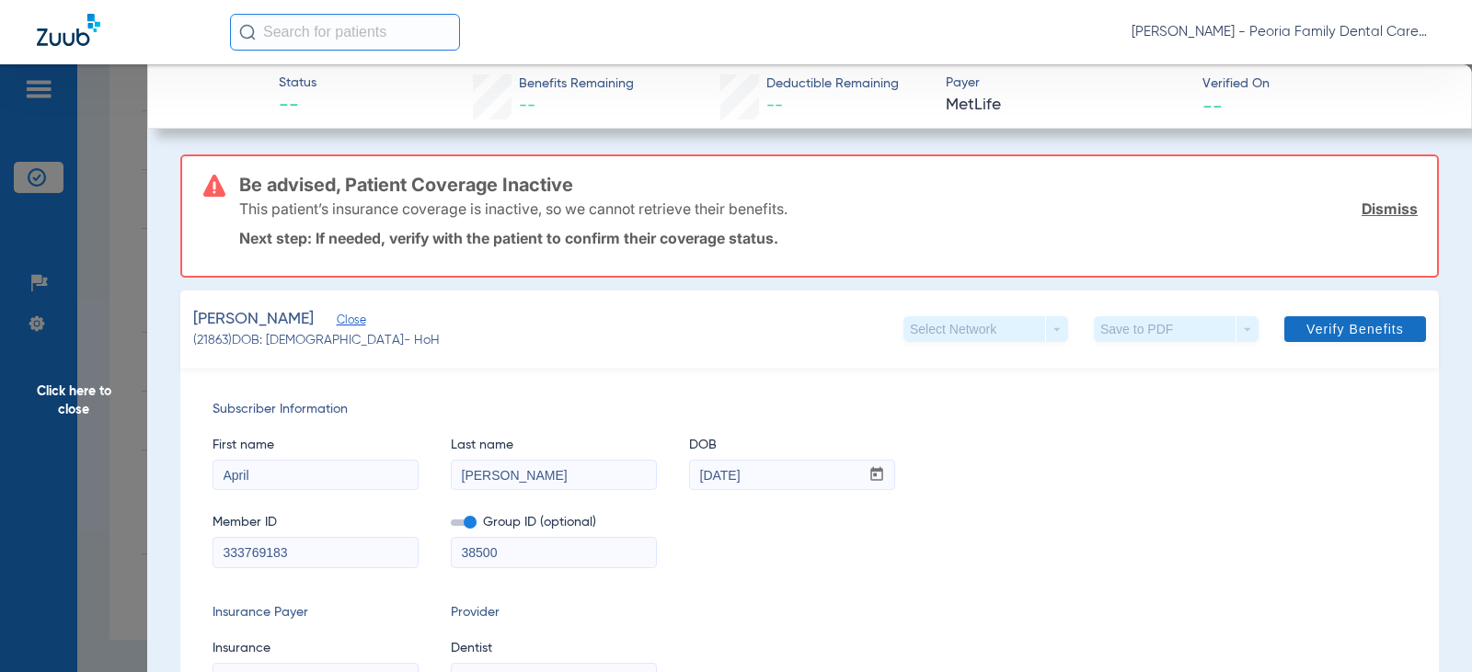
drag, startPoint x: 1395, startPoint y: 212, endPoint x: 1338, endPoint y: 212, distance: 56.1
click at [1395, 212] on link "Dismiss" at bounding box center [1389, 209] width 56 height 18
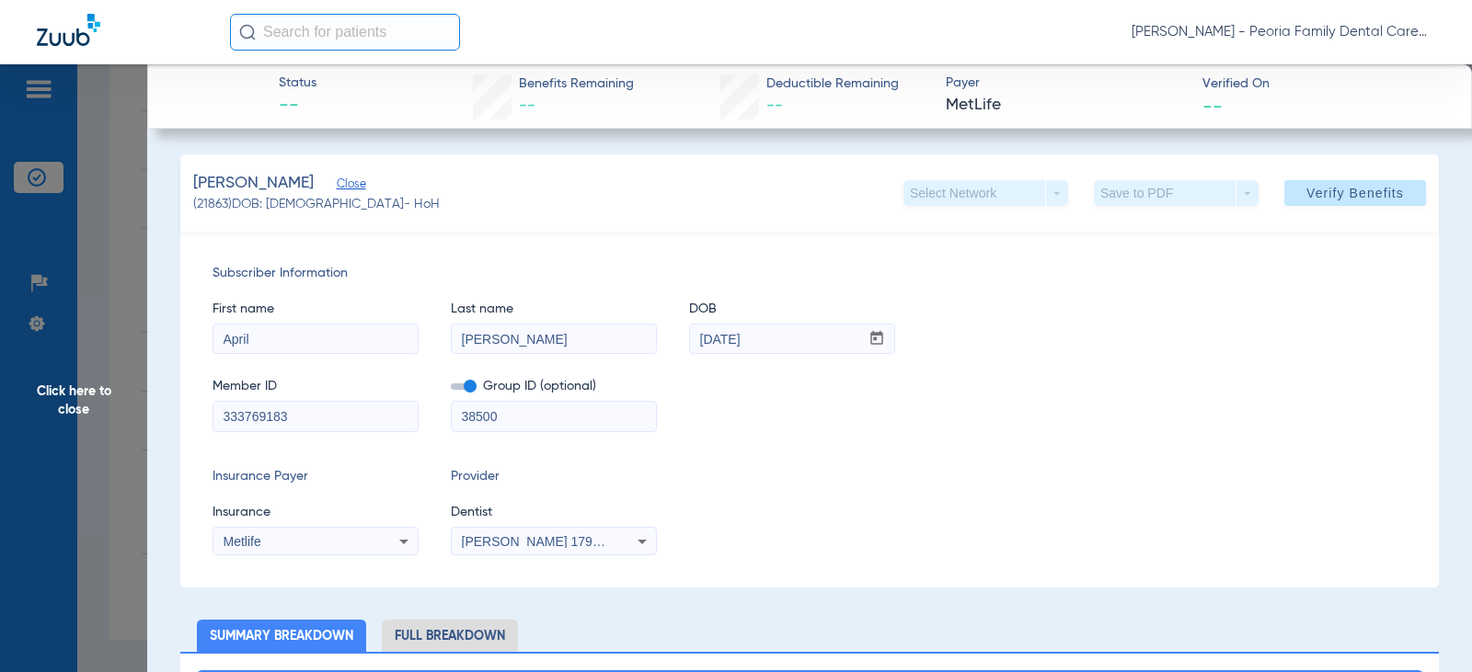
click at [65, 392] on span "Click here to close" at bounding box center [73, 400] width 147 height 672
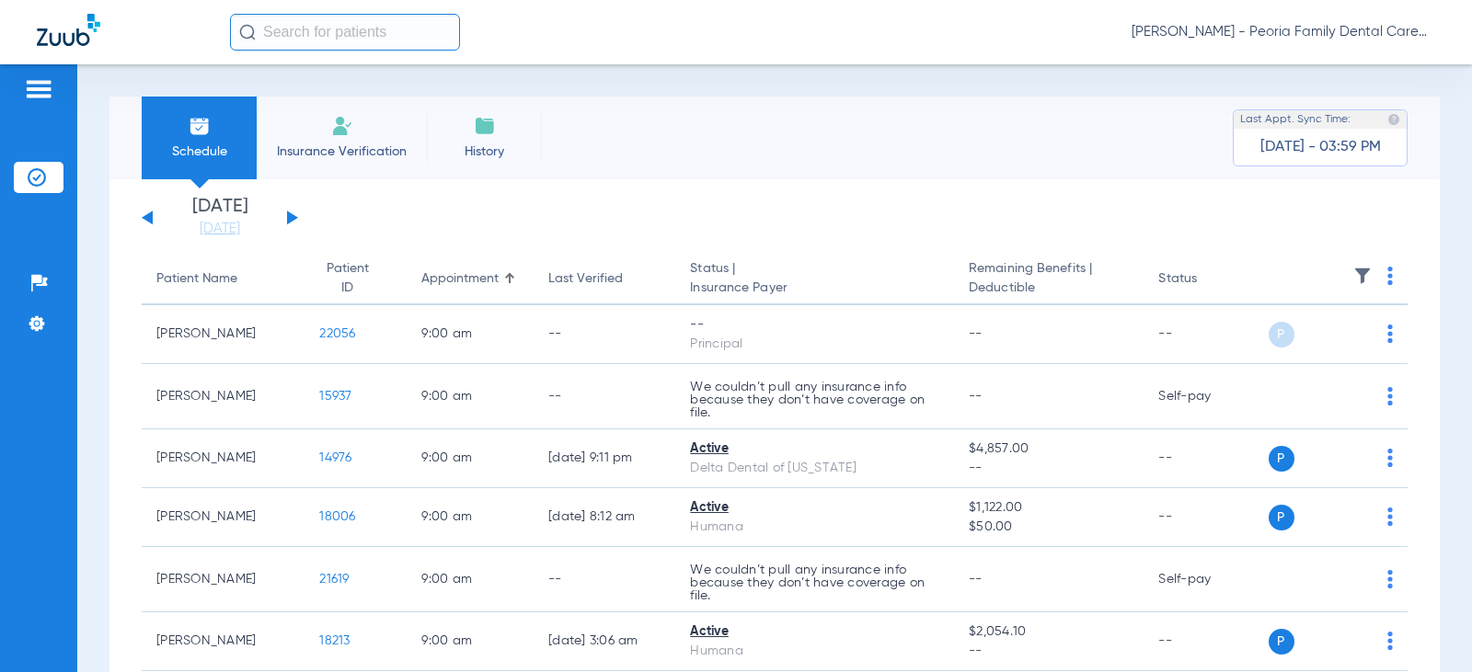
click at [334, 134] on img at bounding box center [342, 126] width 22 height 22
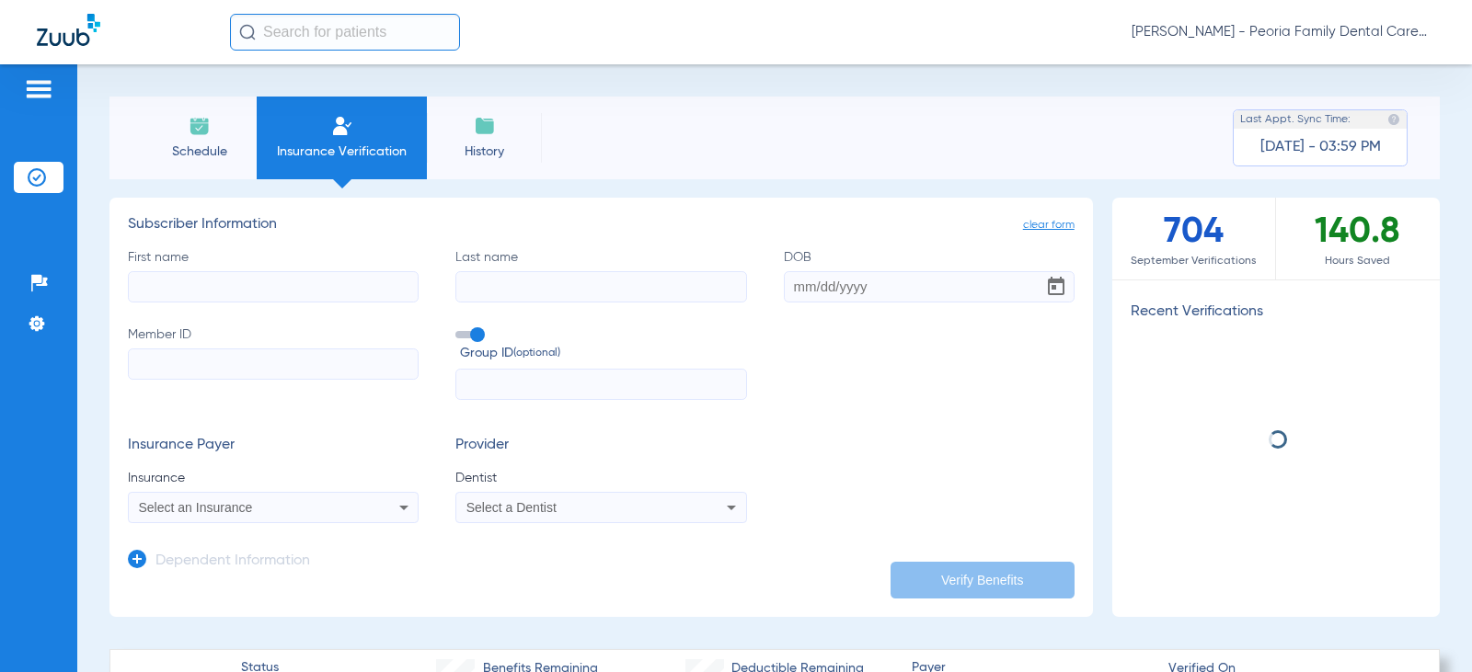
click at [215, 283] on input "First name" at bounding box center [273, 286] width 291 height 31
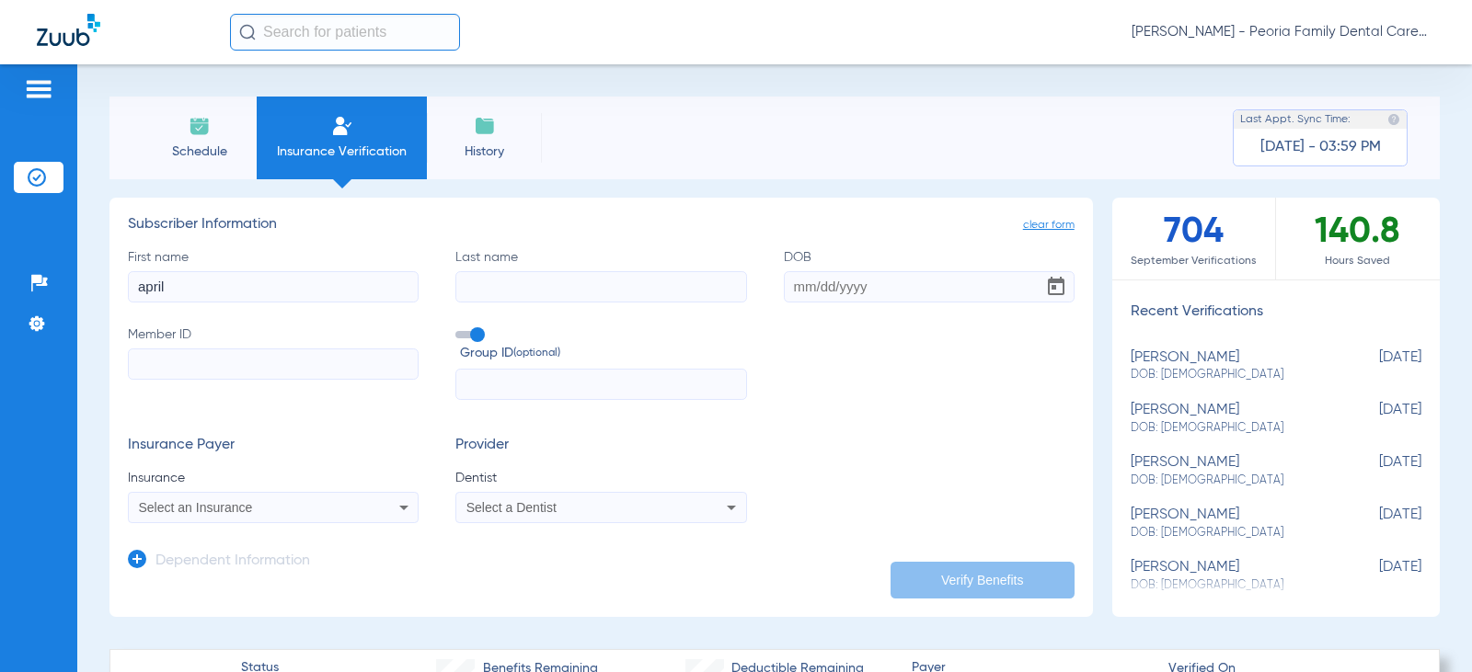
type input "april"
type input "[PERSON_NAME]"
click at [787, 281] on input "DOB" at bounding box center [929, 286] width 291 height 31
type input "[DATE]"
click at [287, 361] on input "Member ID" at bounding box center [273, 364] width 291 height 31
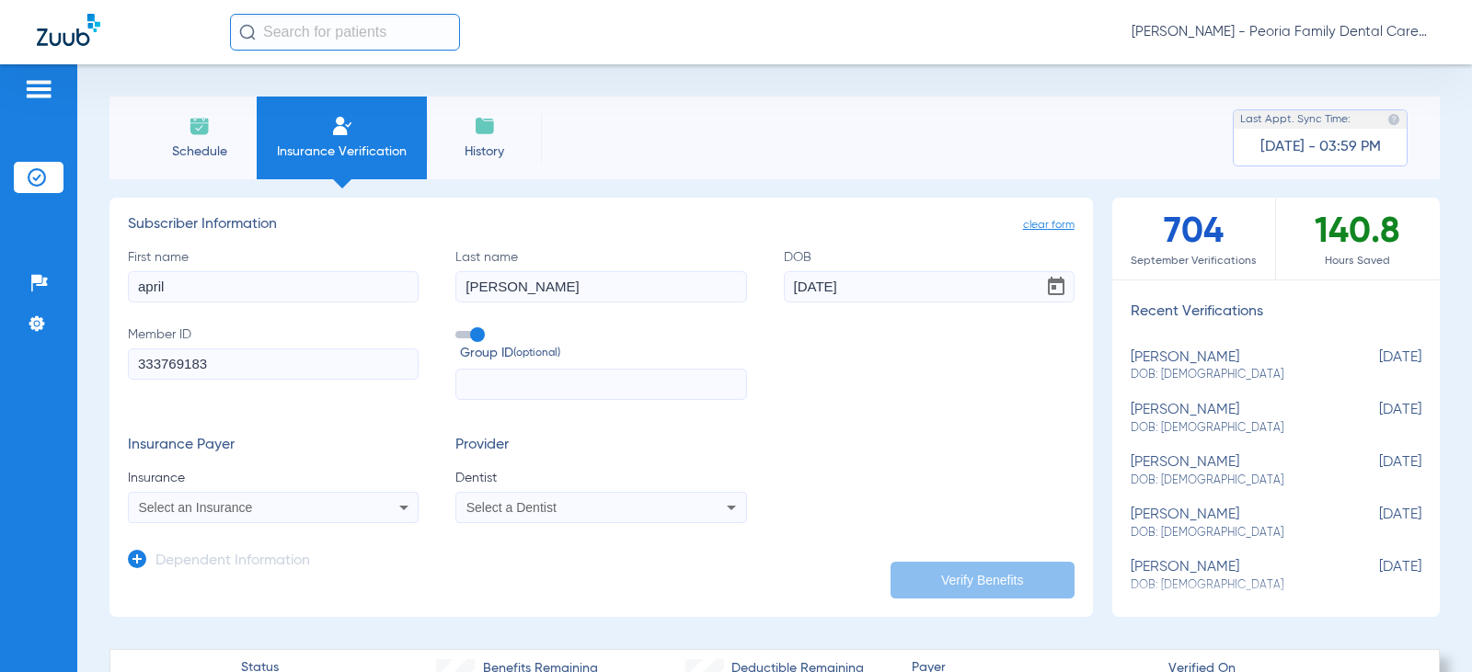
type input "333769183"
click at [335, 516] on div "Select an Insurance" at bounding box center [273, 508] width 289 height 22
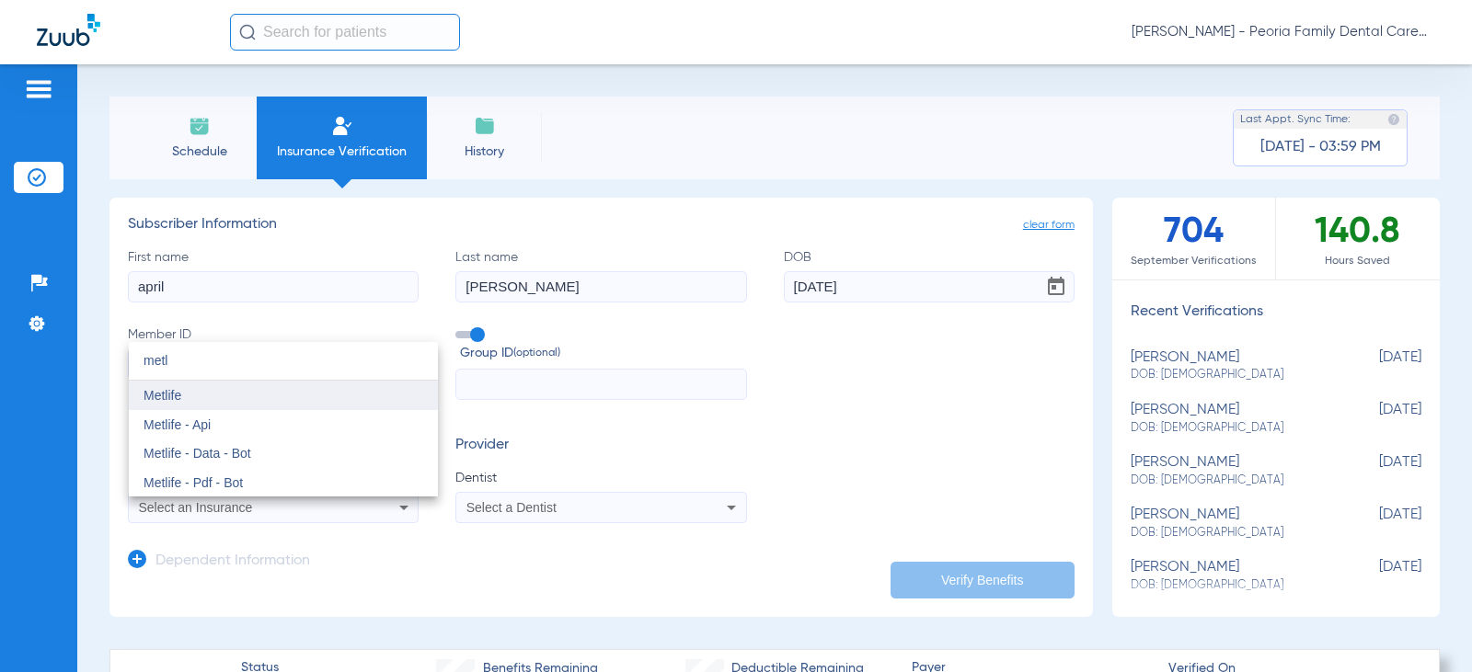
type input "metl"
click at [172, 398] on span "Metlife" at bounding box center [163, 395] width 38 height 15
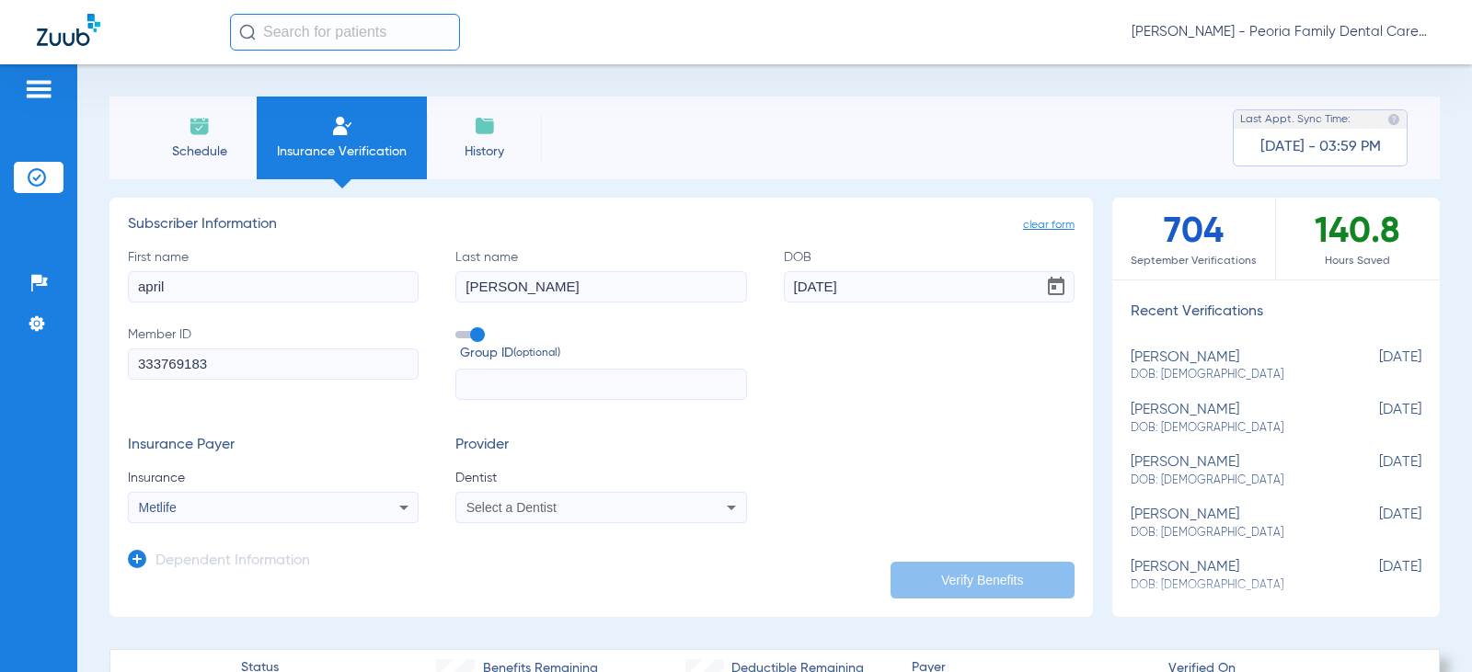
click at [500, 517] on div "Select a Dentist" at bounding box center [600, 508] width 289 height 22
type input "bela"
click at [578, 478] on span "[PERSON_NAME] 1790912046" at bounding box center [557, 483] width 179 height 13
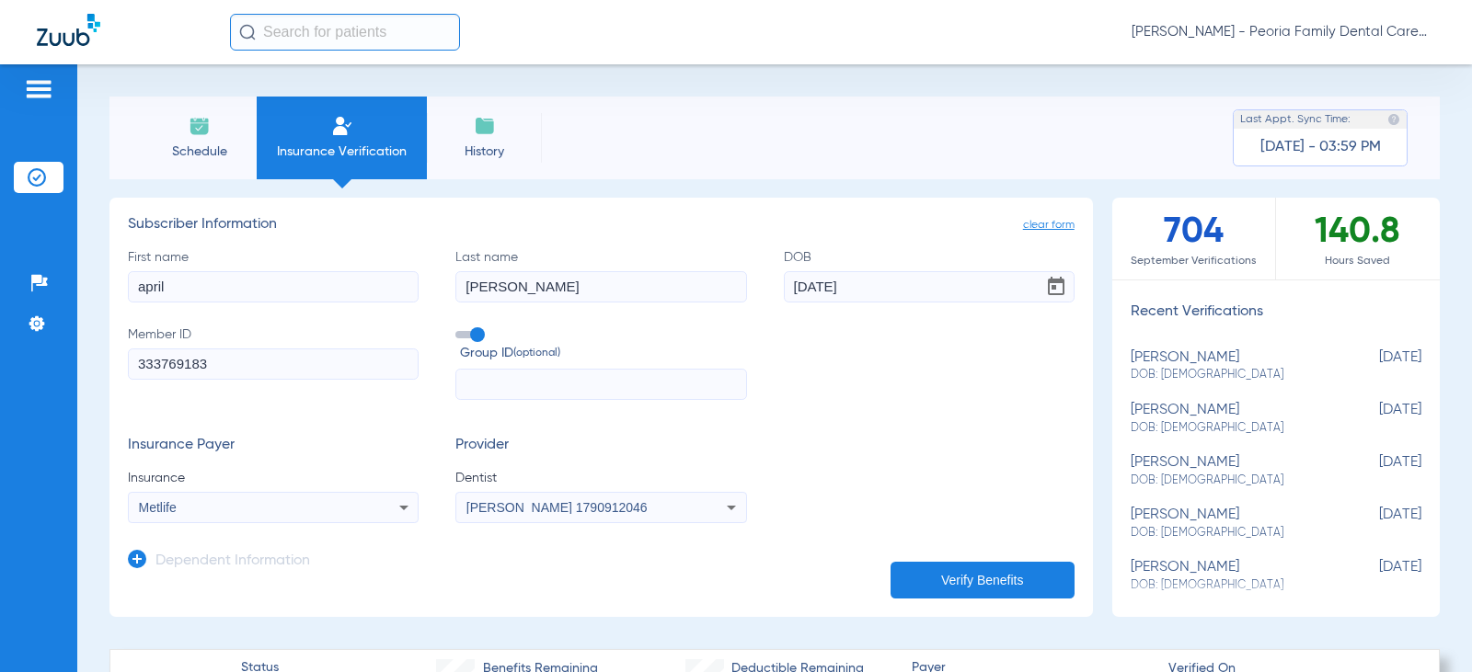
click at [875, 456] on div "Insurance Payer Insurance Metlife Provider Dentist [PERSON_NAME] 1790912046" at bounding box center [601, 480] width 947 height 86
click at [967, 592] on button "Verify Benefits" at bounding box center [982, 580] width 184 height 37
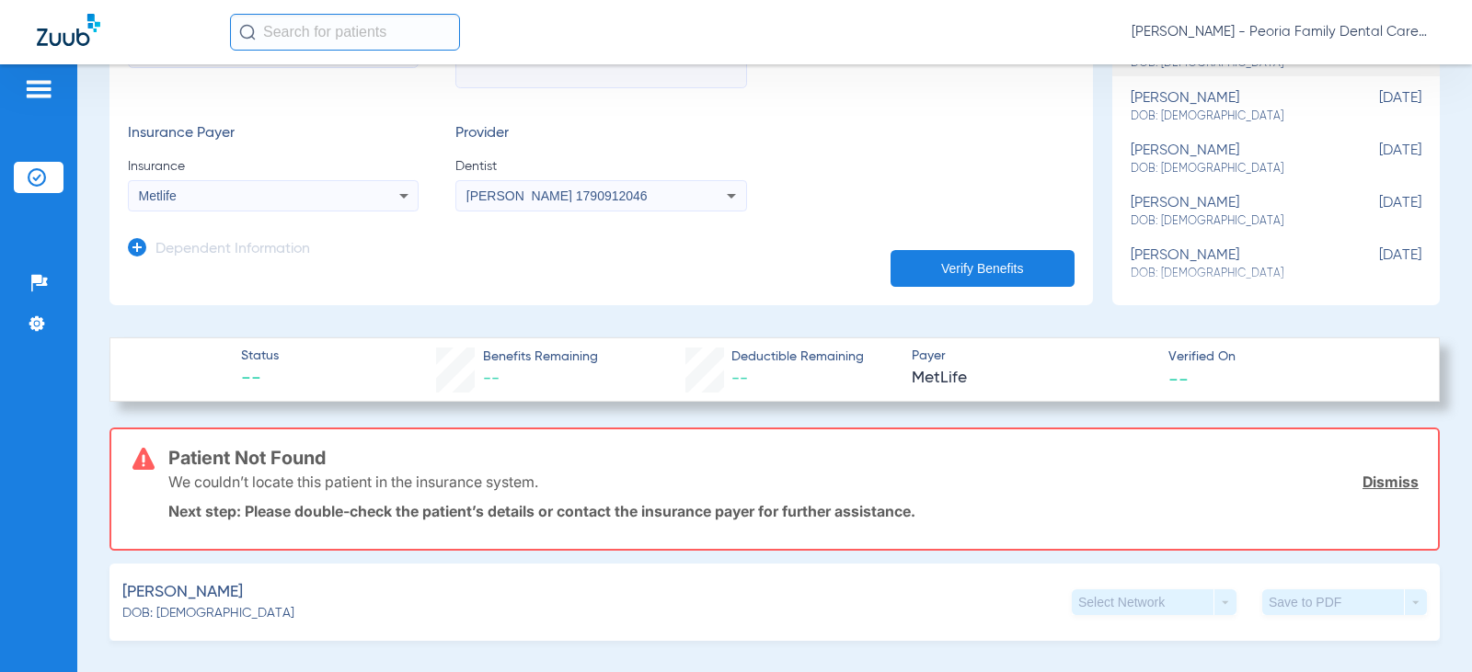
scroll to position [552, 0]
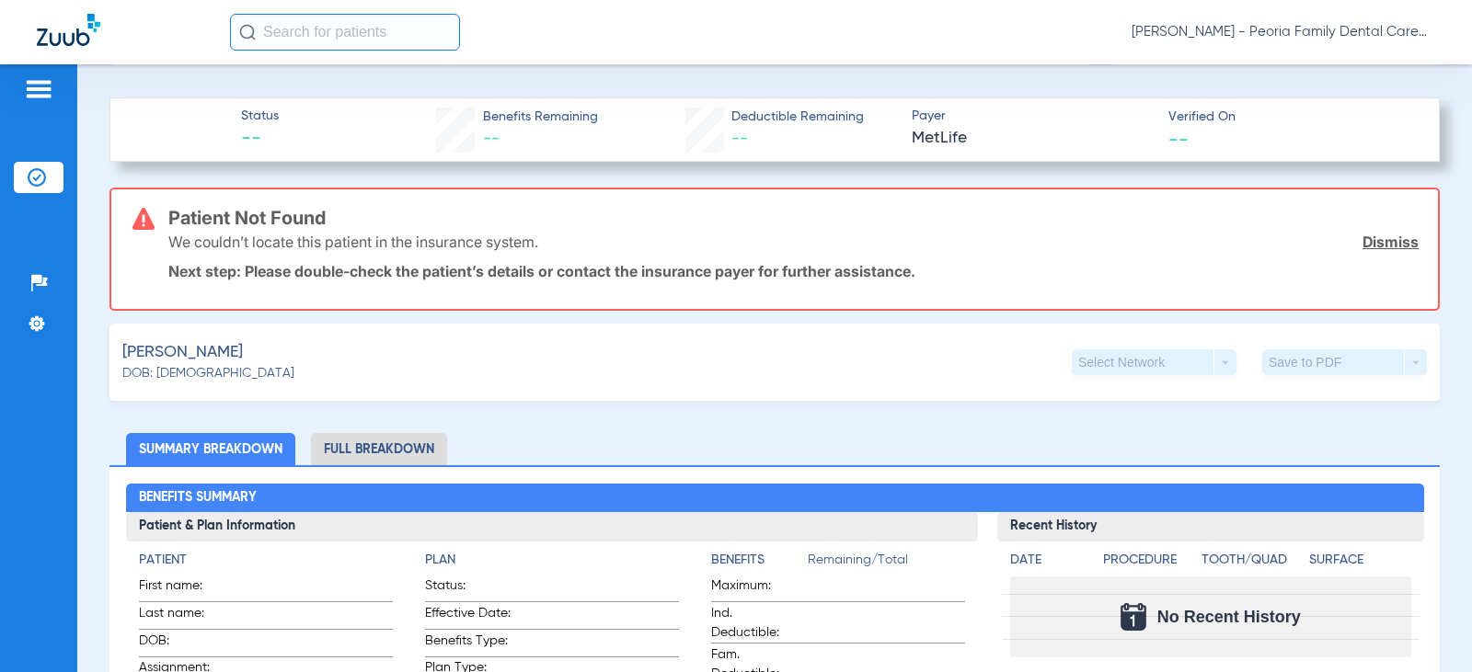
click at [1362, 238] on link "Dismiss" at bounding box center [1390, 242] width 56 height 18
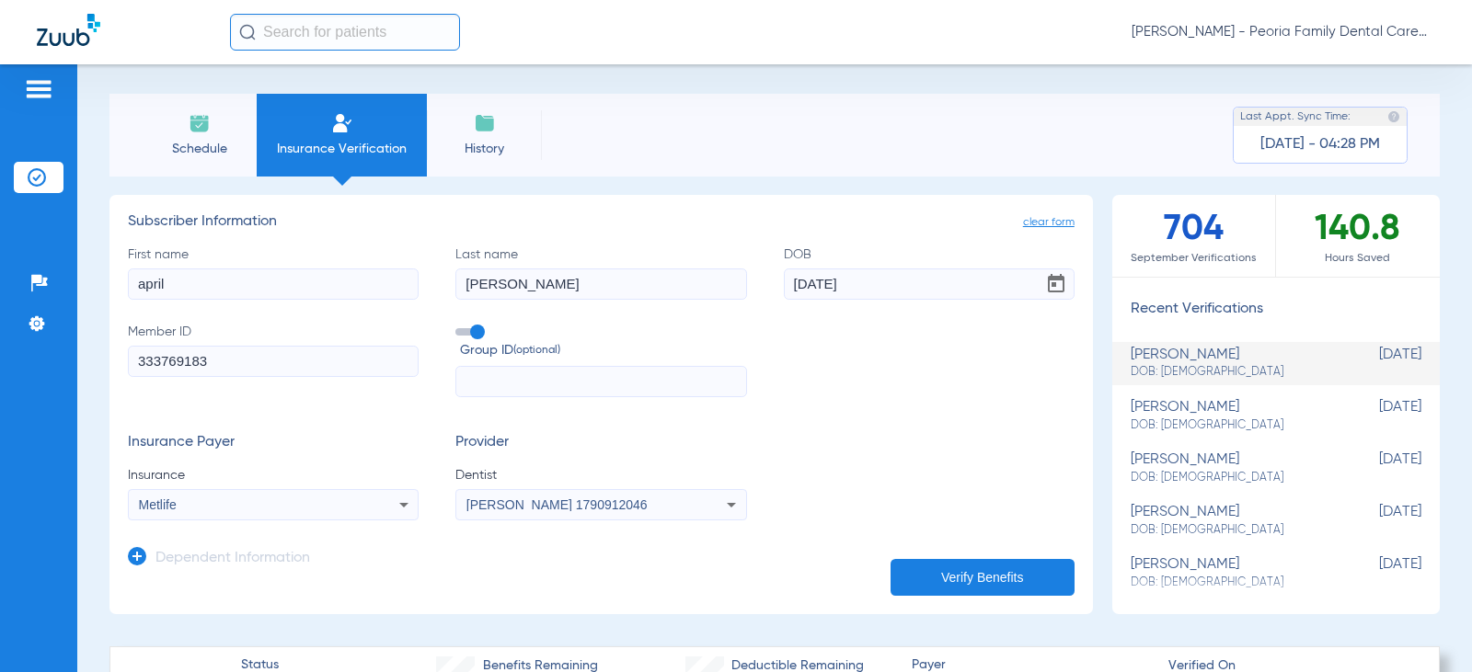
scroll to position [0, 0]
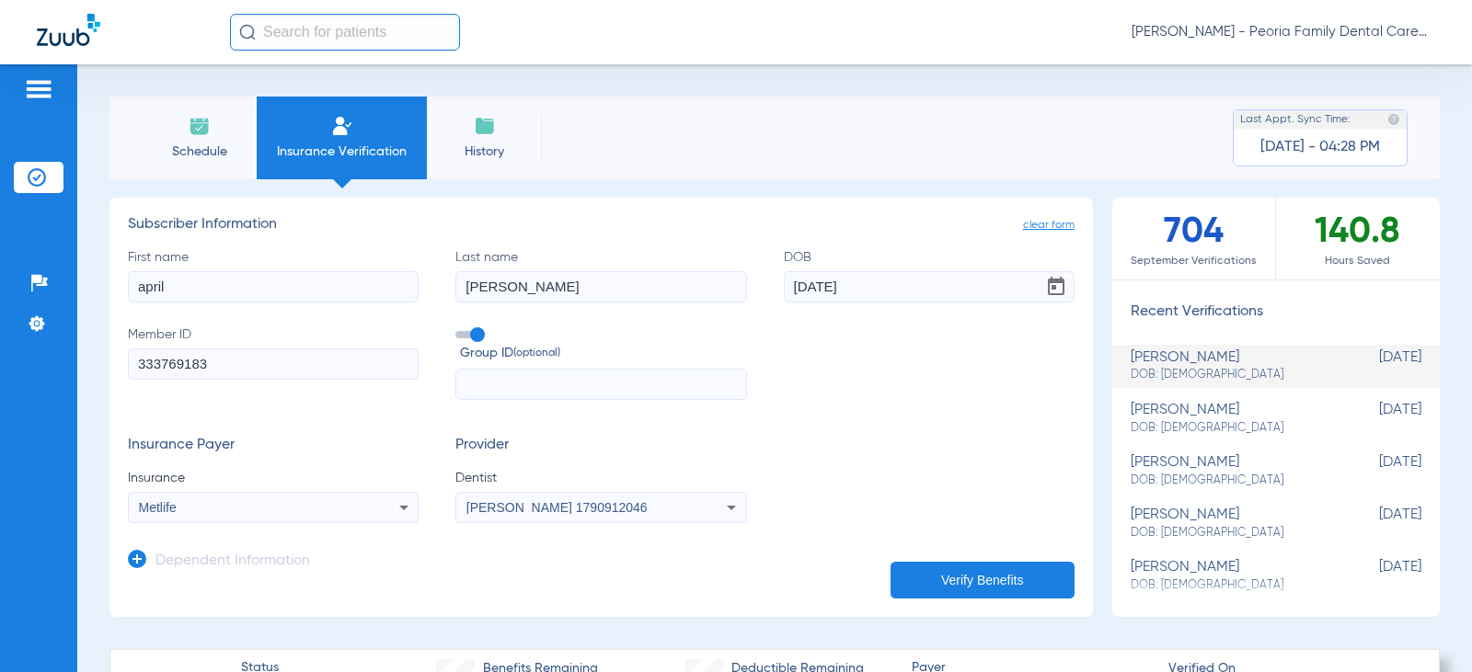
click at [204, 141] on li "Schedule" at bounding box center [199, 138] width 115 height 83
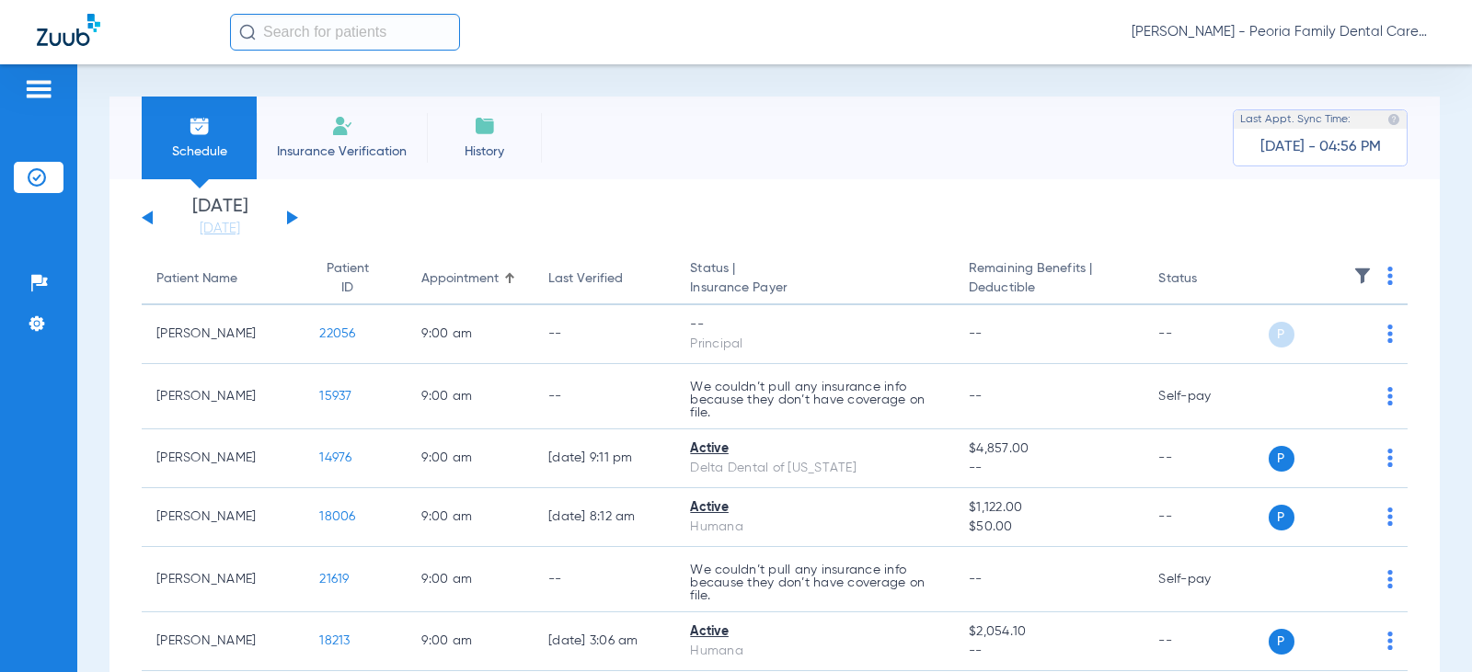
drag, startPoint x: 290, startPoint y: 214, endPoint x: 316, endPoint y: 206, distance: 27.9
click at [291, 214] on button at bounding box center [292, 218] width 11 height 14
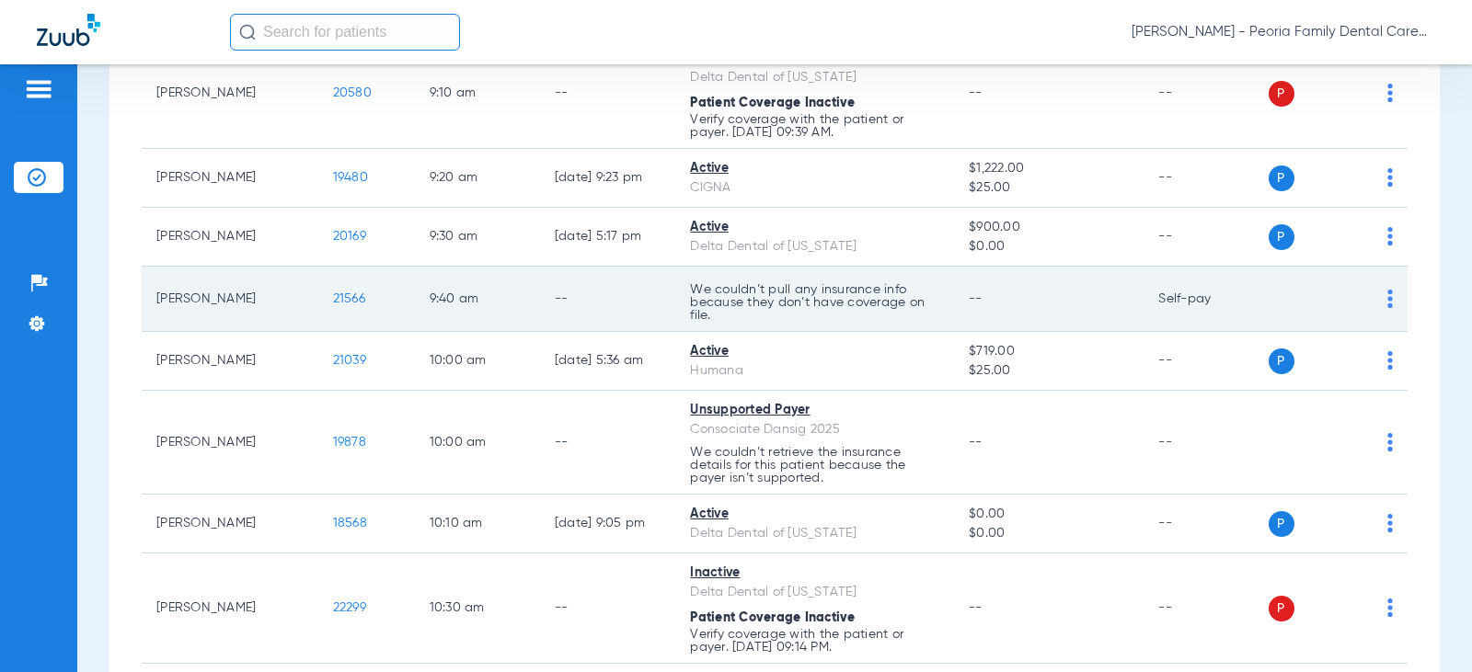
scroll to position [684, 0]
